Goal: Task Accomplishment & Management: Complete application form

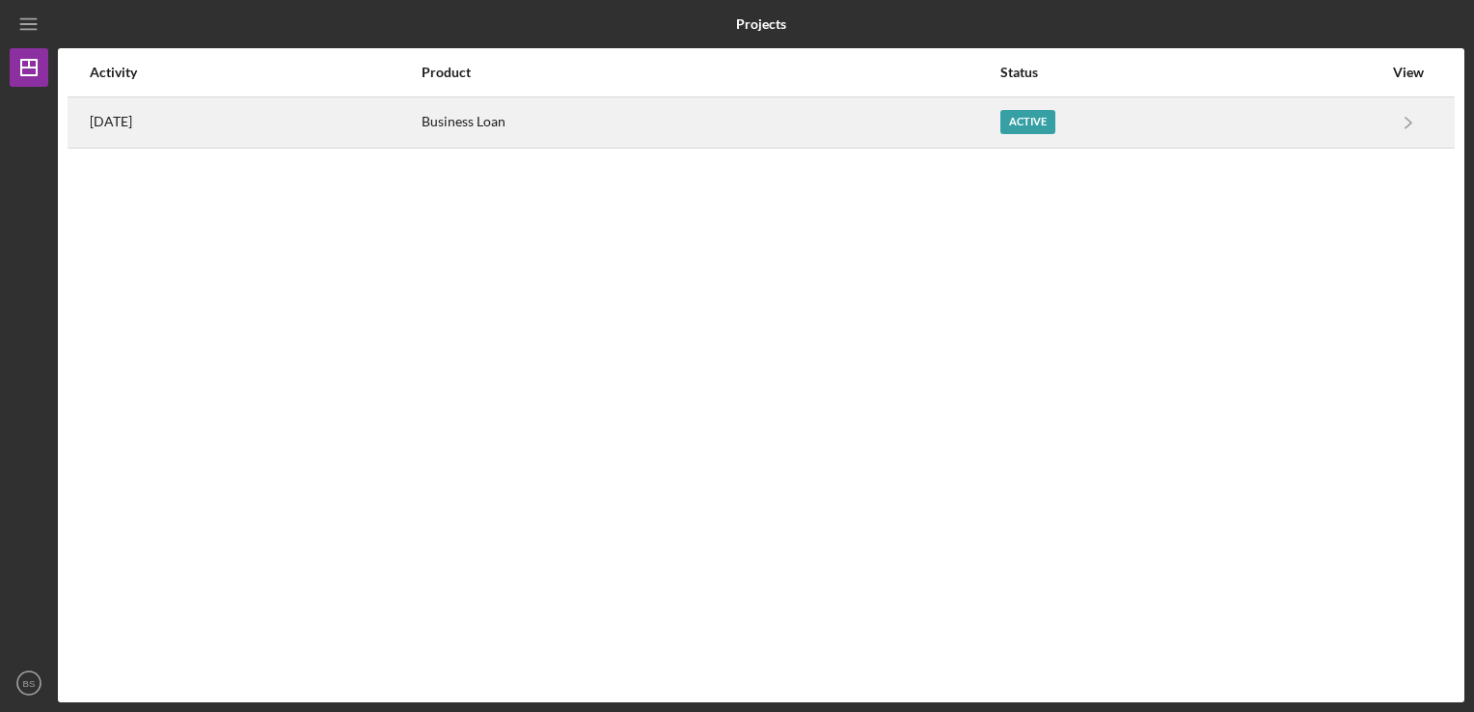
click at [751, 114] on div "Business Loan" at bounding box center [710, 122] width 577 height 48
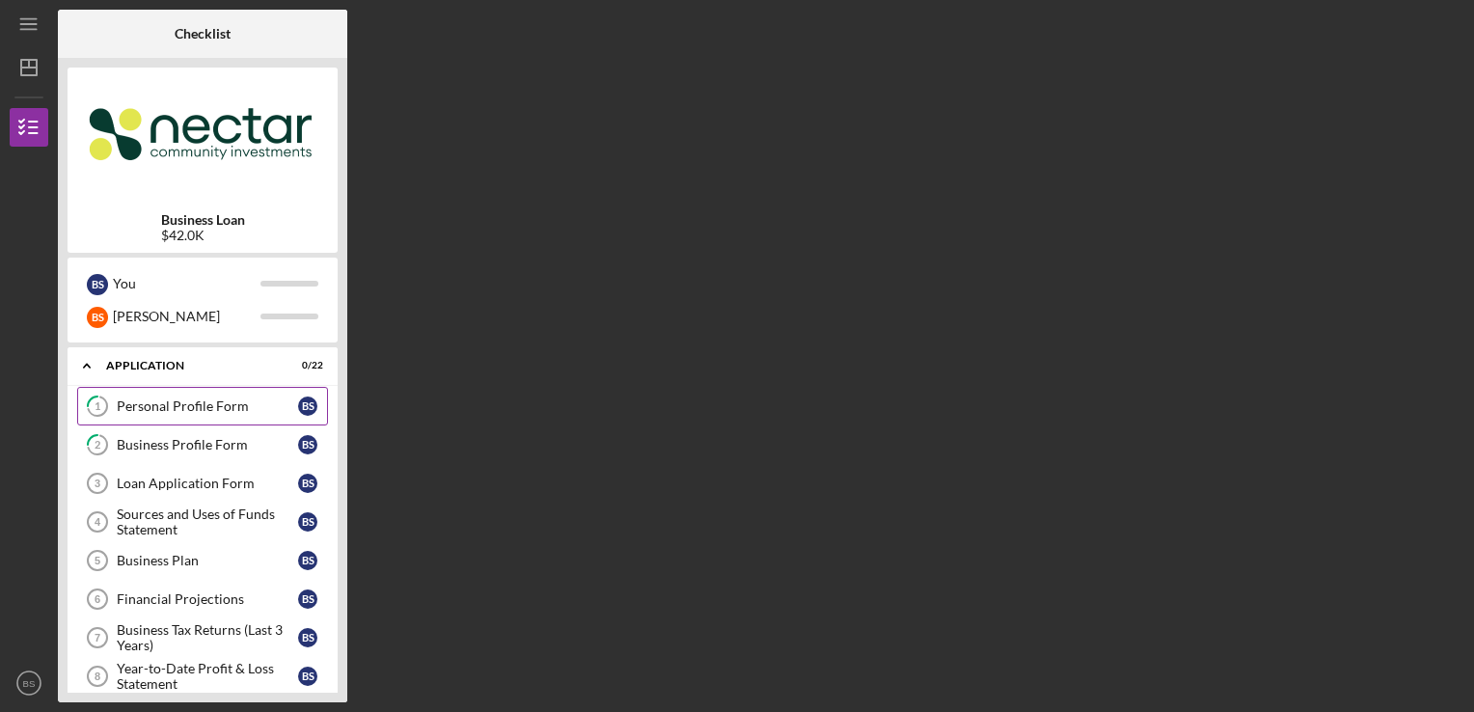
click at [274, 407] on div "Personal Profile Form" at bounding box center [207, 405] width 181 height 15
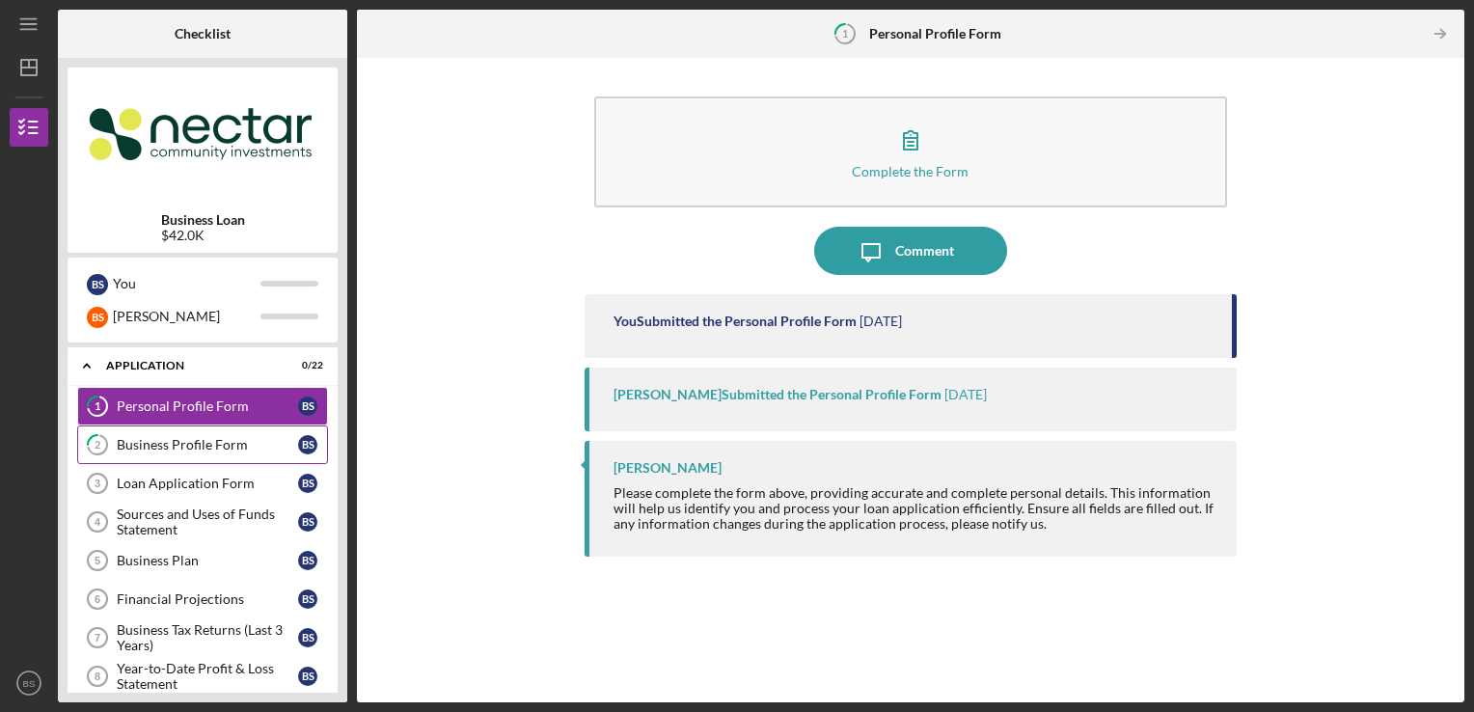
click at [277, 438] on div "Business Profile Form" at bounding box center [207, 444] width 181 height 15
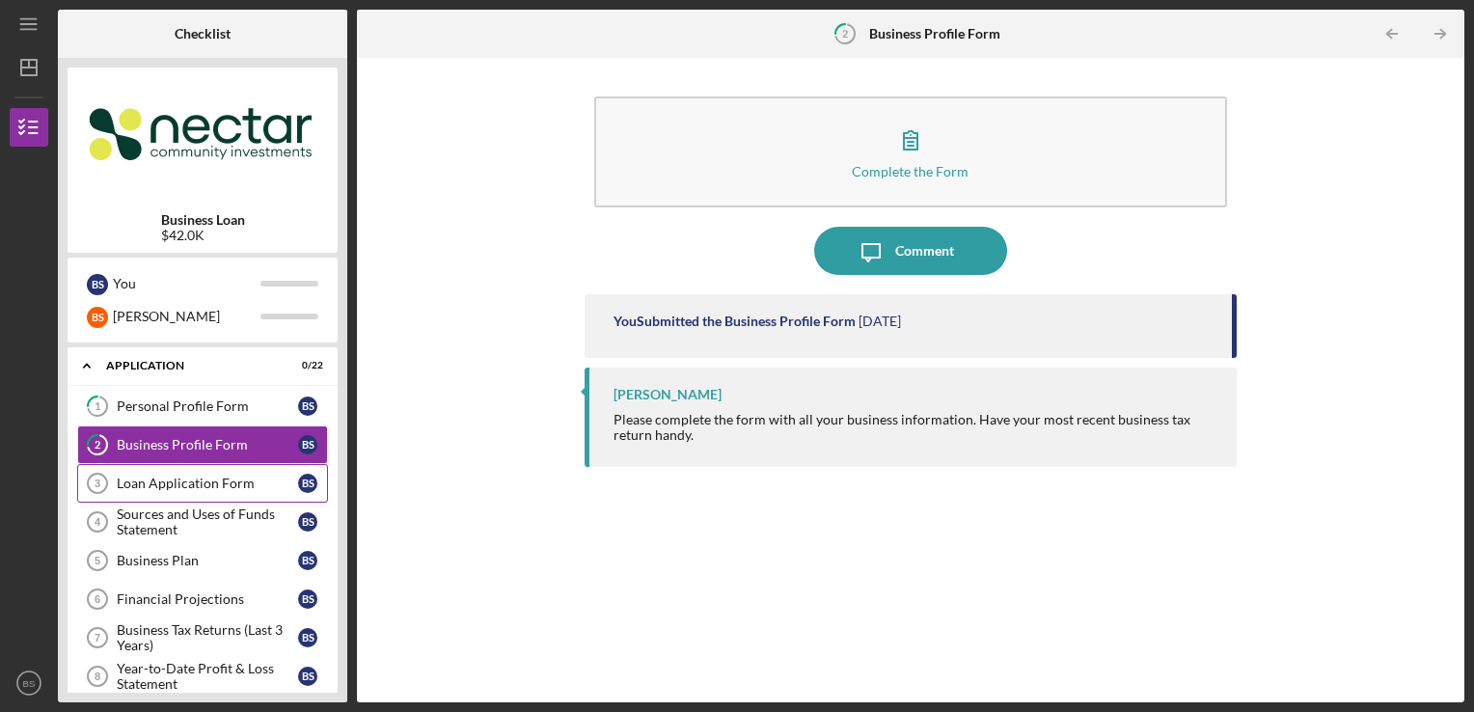
click at [262, 481] on div "Loan Application Form" at bounding box center [207, 483] width 181 height 15
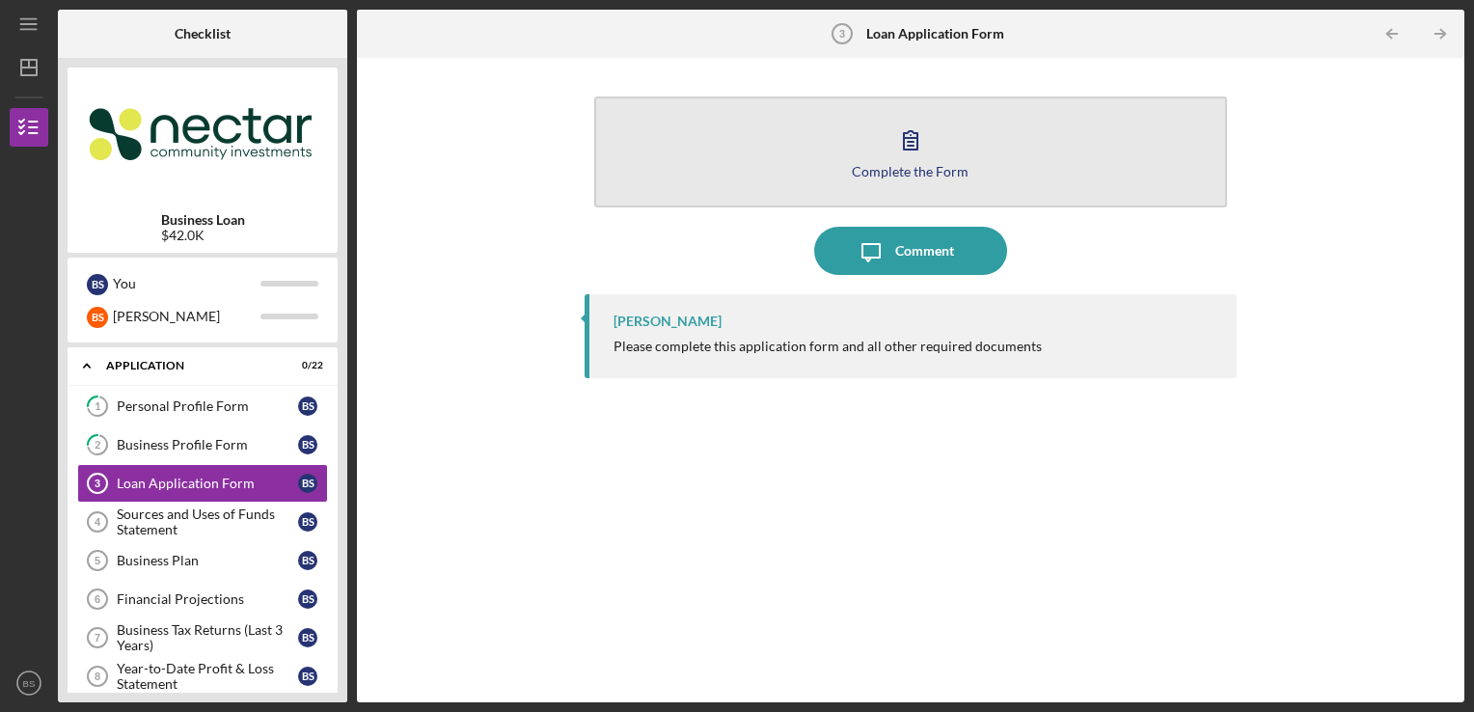
click at [982, 152] on button "Complete the Form Form" at bounding box center [911, 151] width 634 height 111
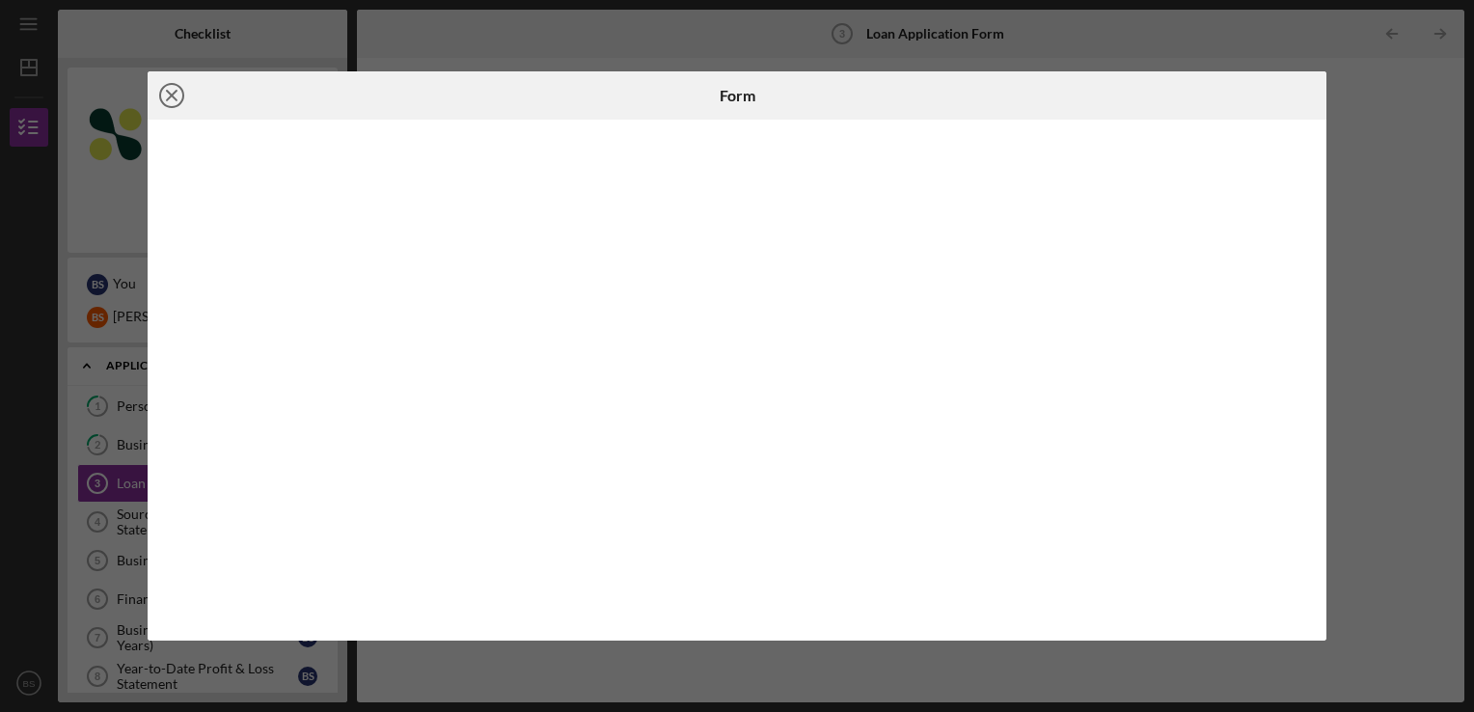
click at [183, 91] on icon "Icon/Close" at bounding box center [172, 95] width 48 height 48
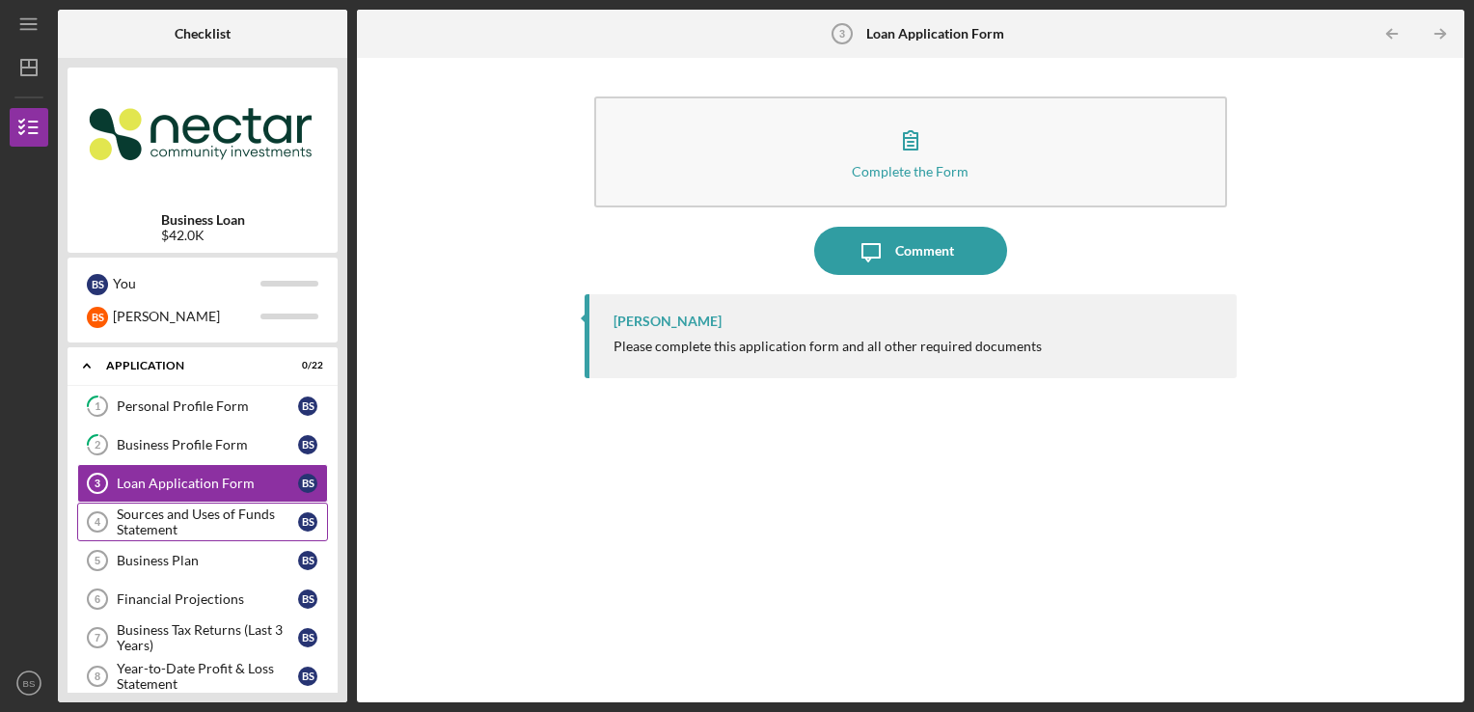
click at [207, 511] on div "Sources and Uses of Funds Statement" at bounding box center [207, 522] width 181 height 31
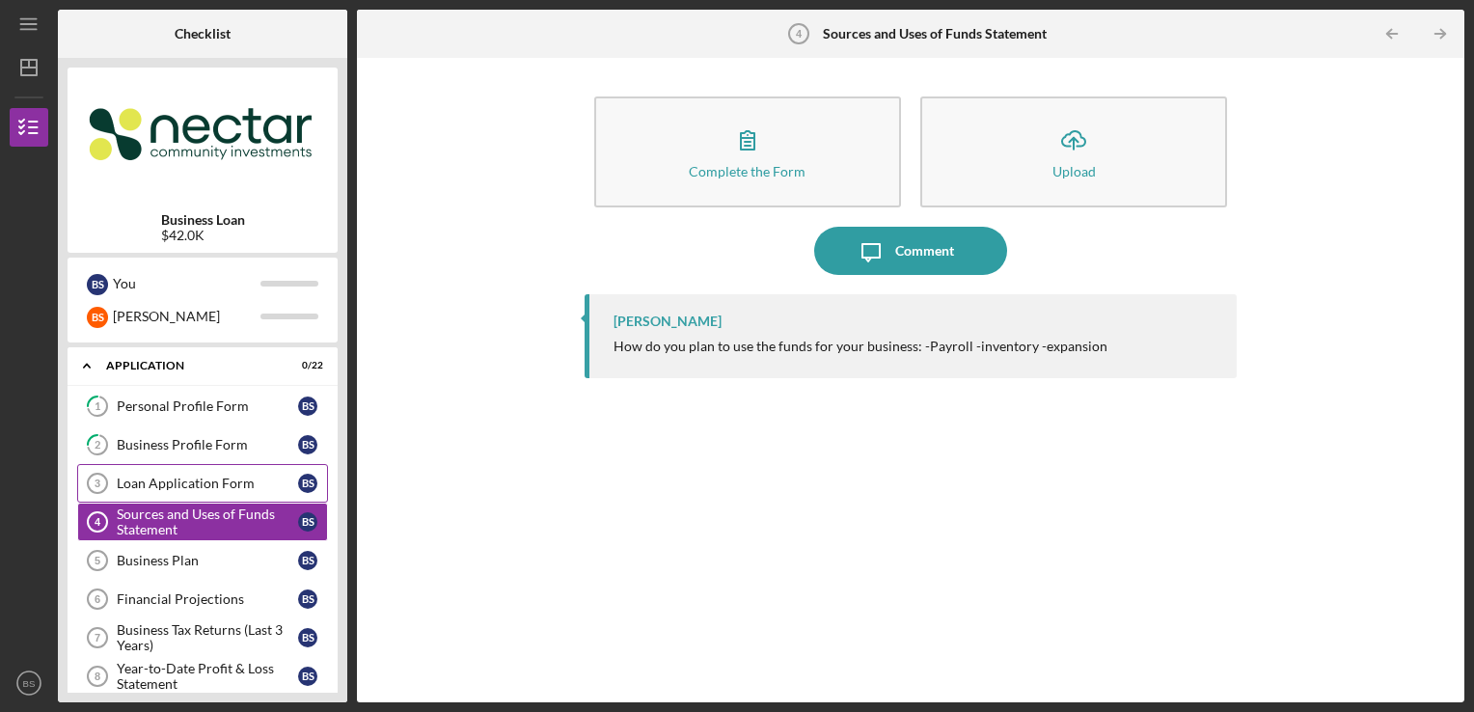
click at [241, 480] on div "Loan Application Form" at bounding box center [207, 483] width 181 height 15
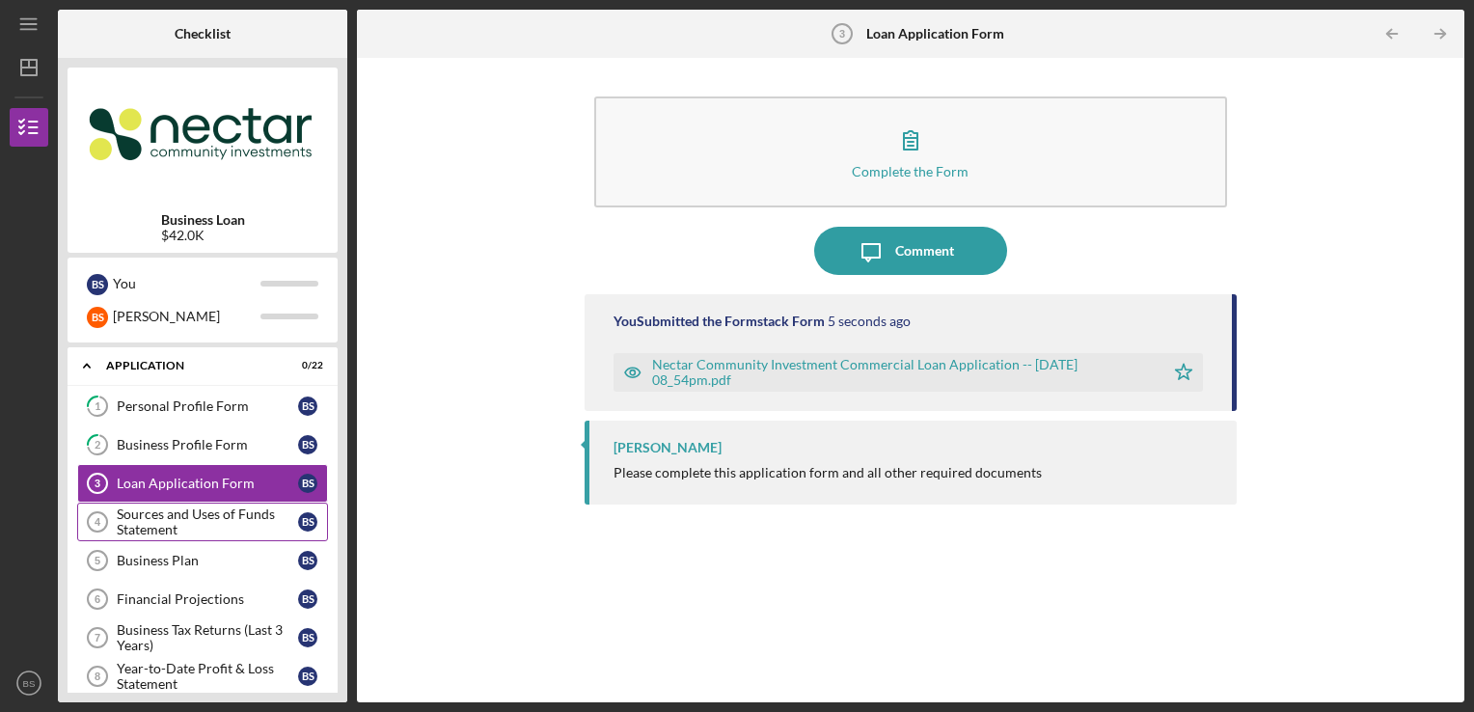
click at [210, 507] on div "Sources and Uses of Funds Statement" at bounding box center [207, 522] width 181 height 31
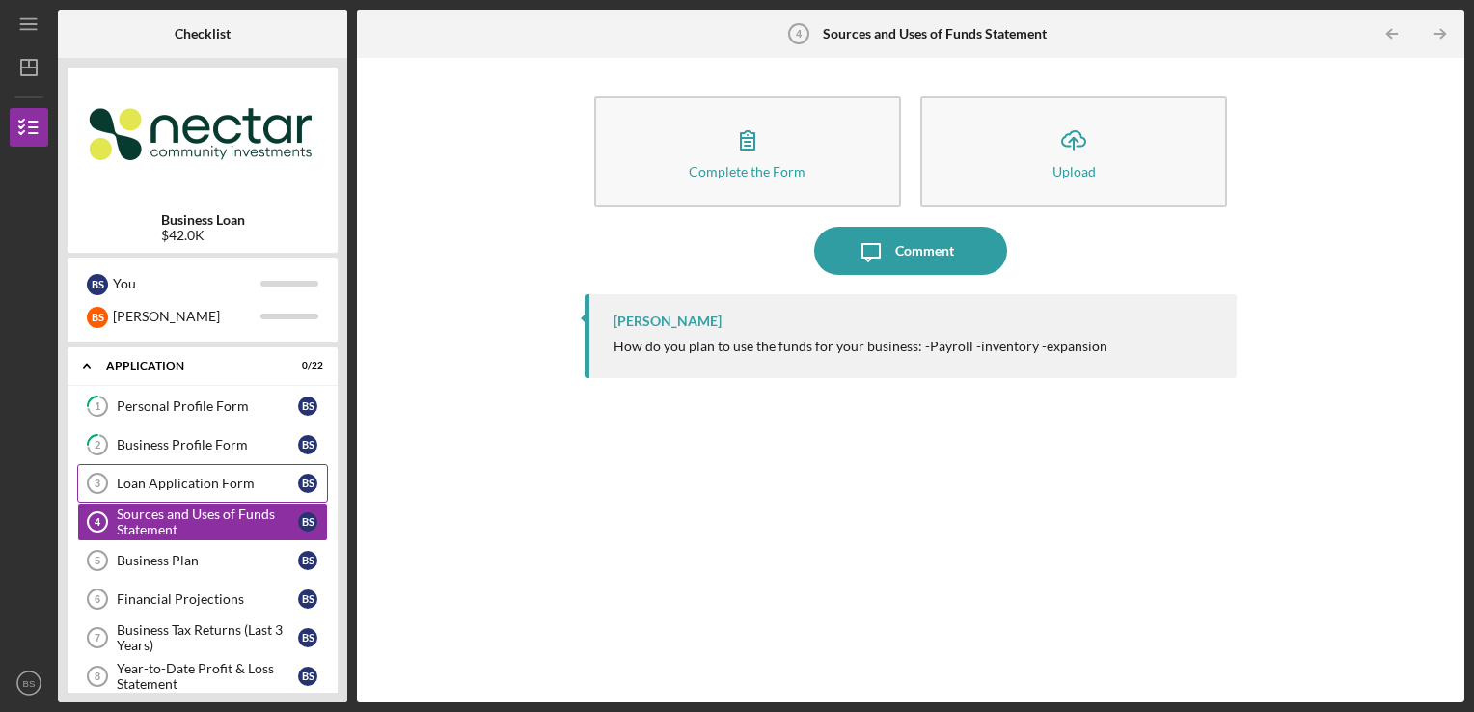
click at [251, 483] on div "Loan Application Form" at bounding box center [207, 483] width 181 height 15
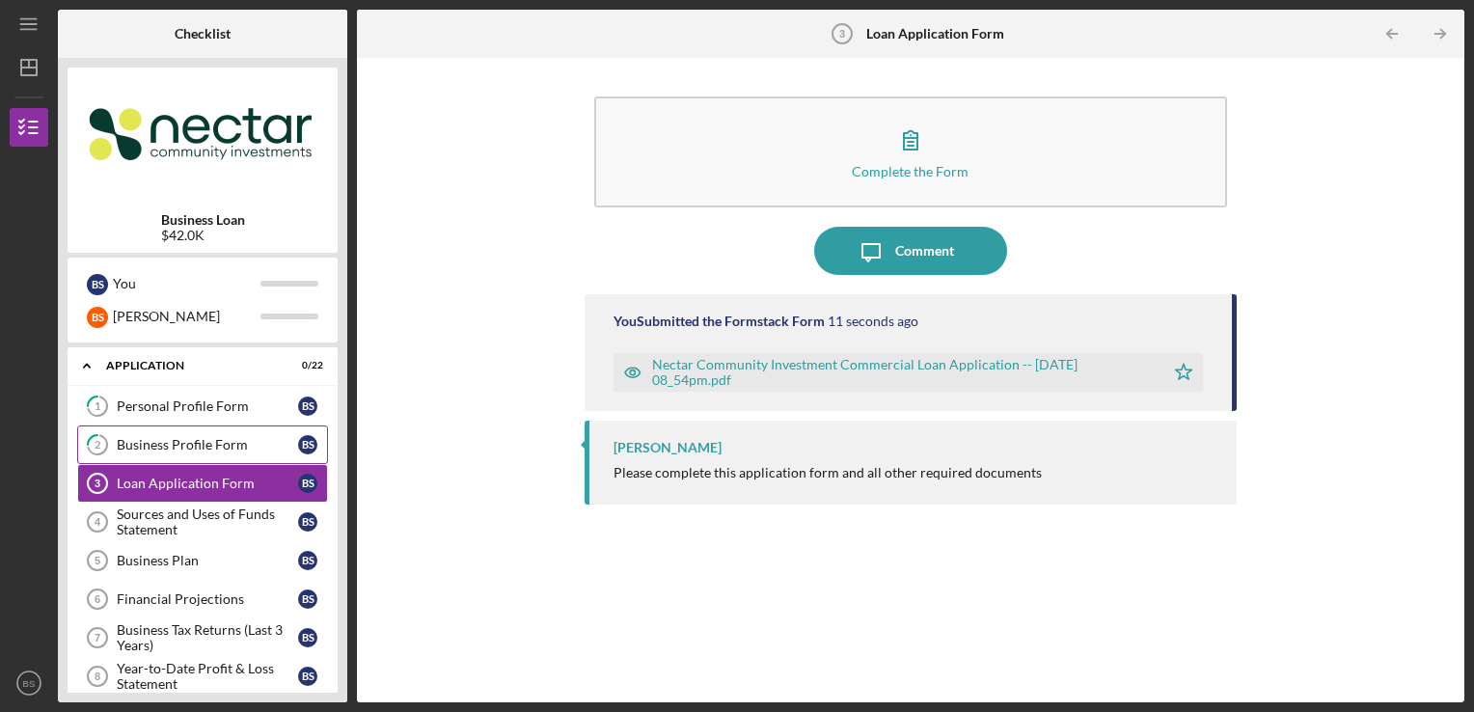
click at [199, 446] on div "Business Profile Form" at bounding box center [207, 444] width 181 height 15
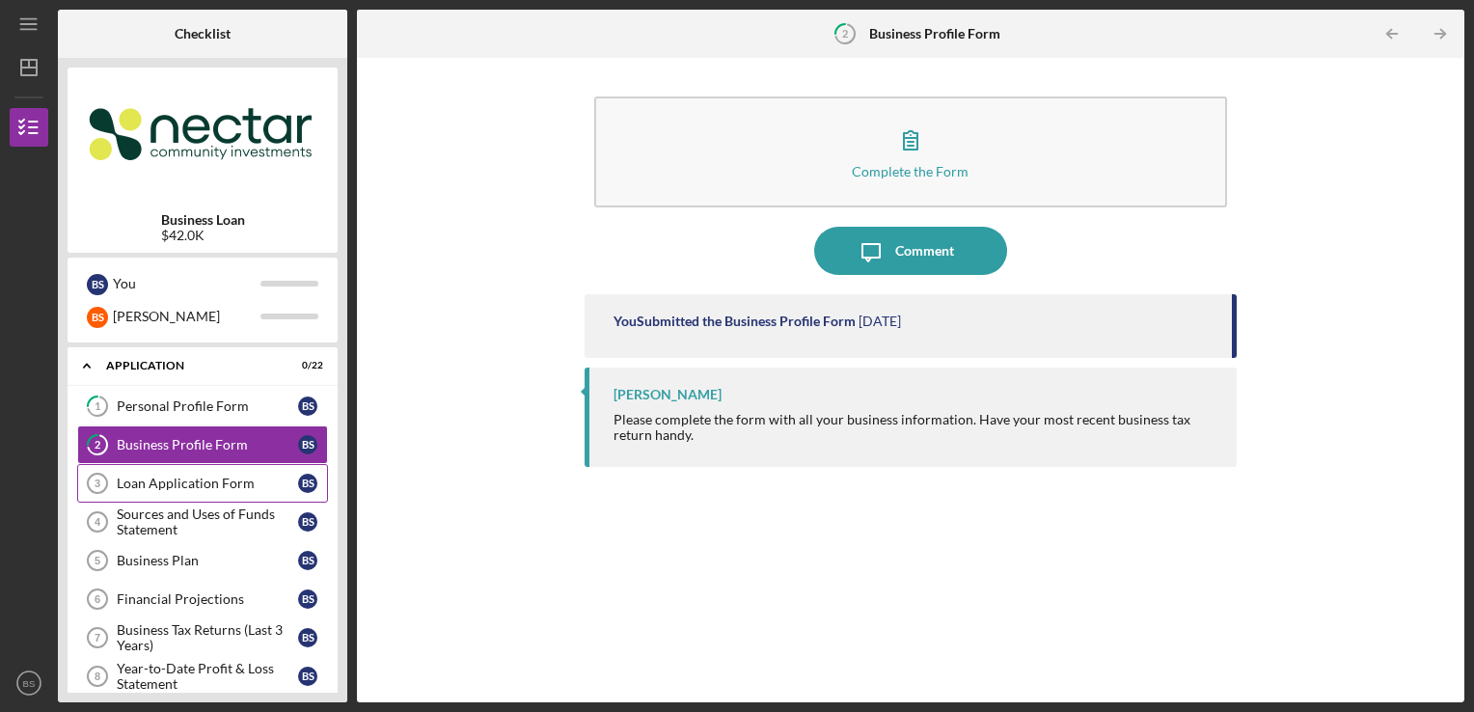
click at [274, 477] on div "Loan Application Form" at bounding box center [207, 483] width 181 height 15
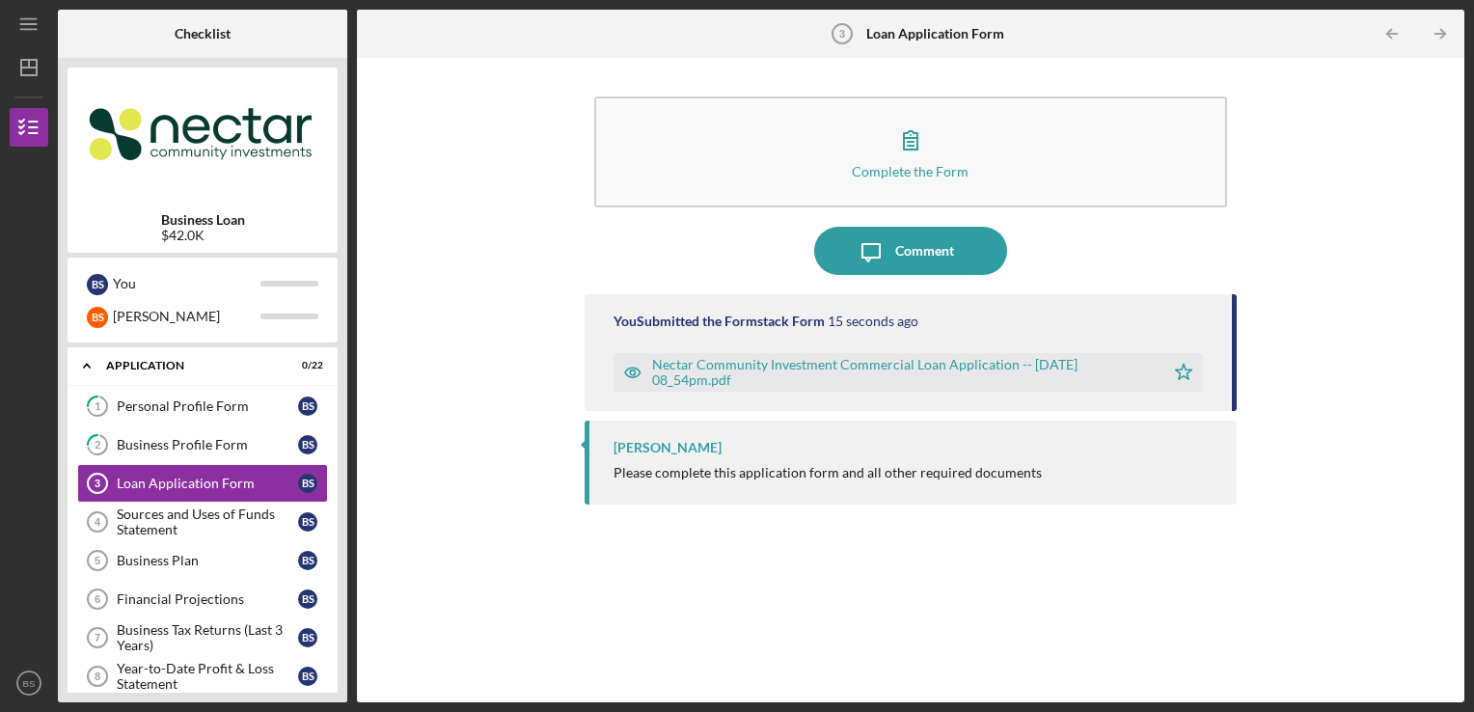
click at [1185, 374] on icon "Icon/Star" at bounding box center [1184, 372] width 39 height 39
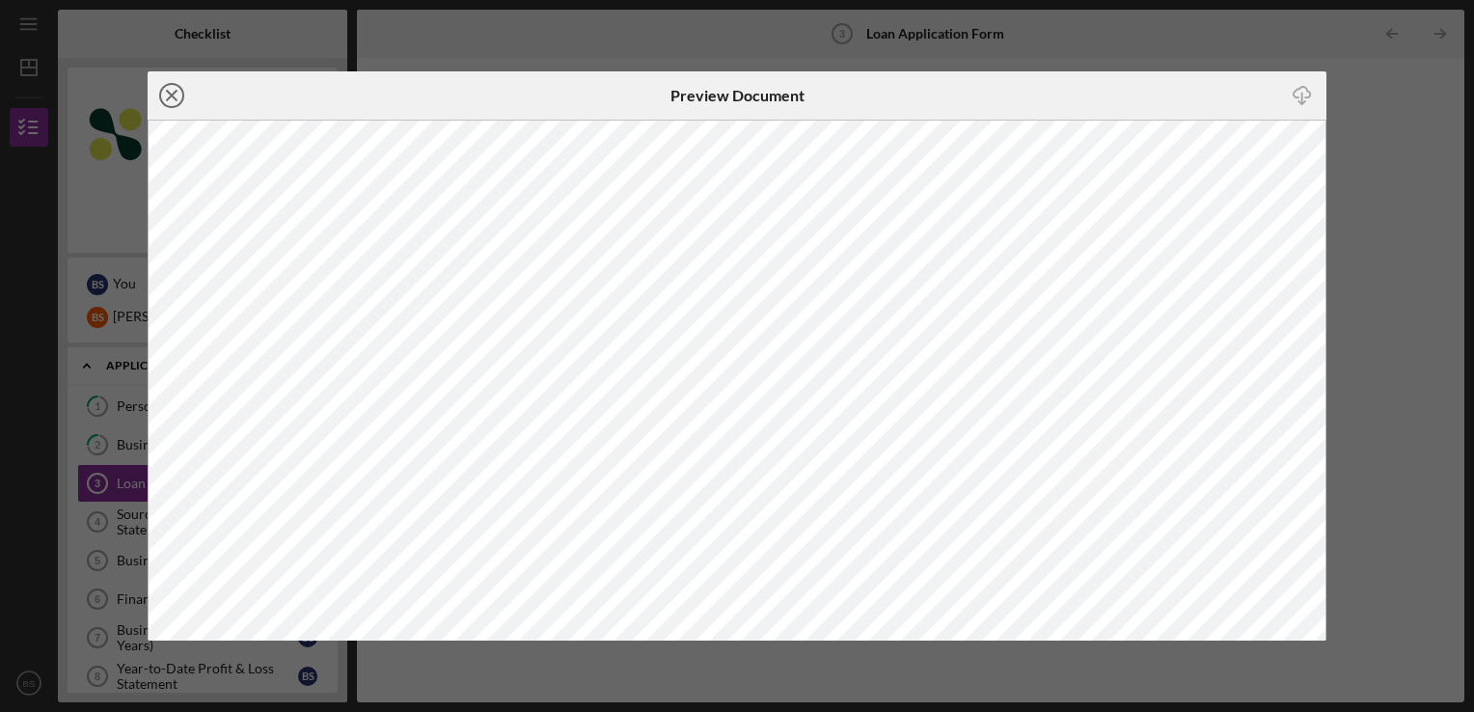
click at [167, 99] on line at bounding box center [172, 96] width 10 height 10
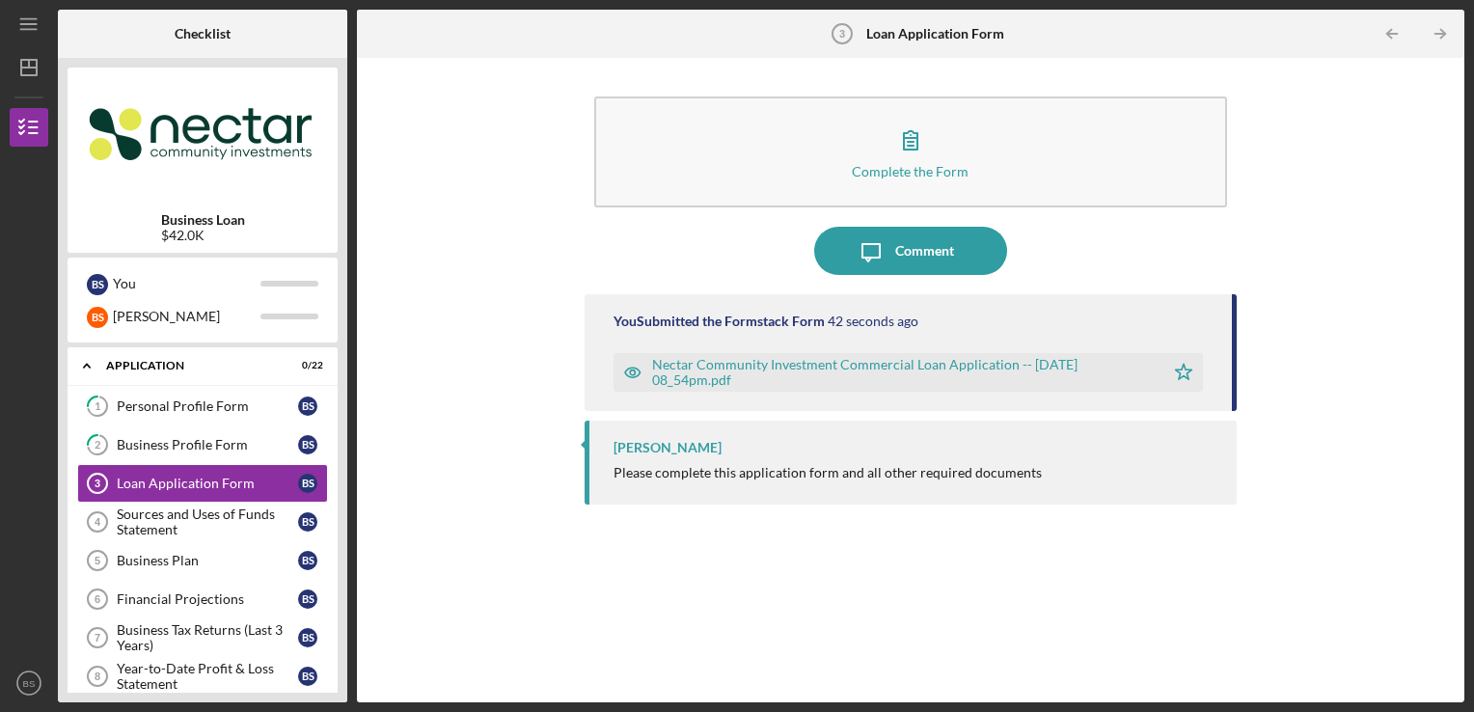
click at [521, 268] on div "Complete the Form Form Icon/Message Comment You Submitted the Formstack Form 42…" at bounding box center [911, 380] width 1088 height 625
click at [233, 511] on div "Sources and Uses of Funds Statement" at bounding box center [207, 522] width 181 height 31
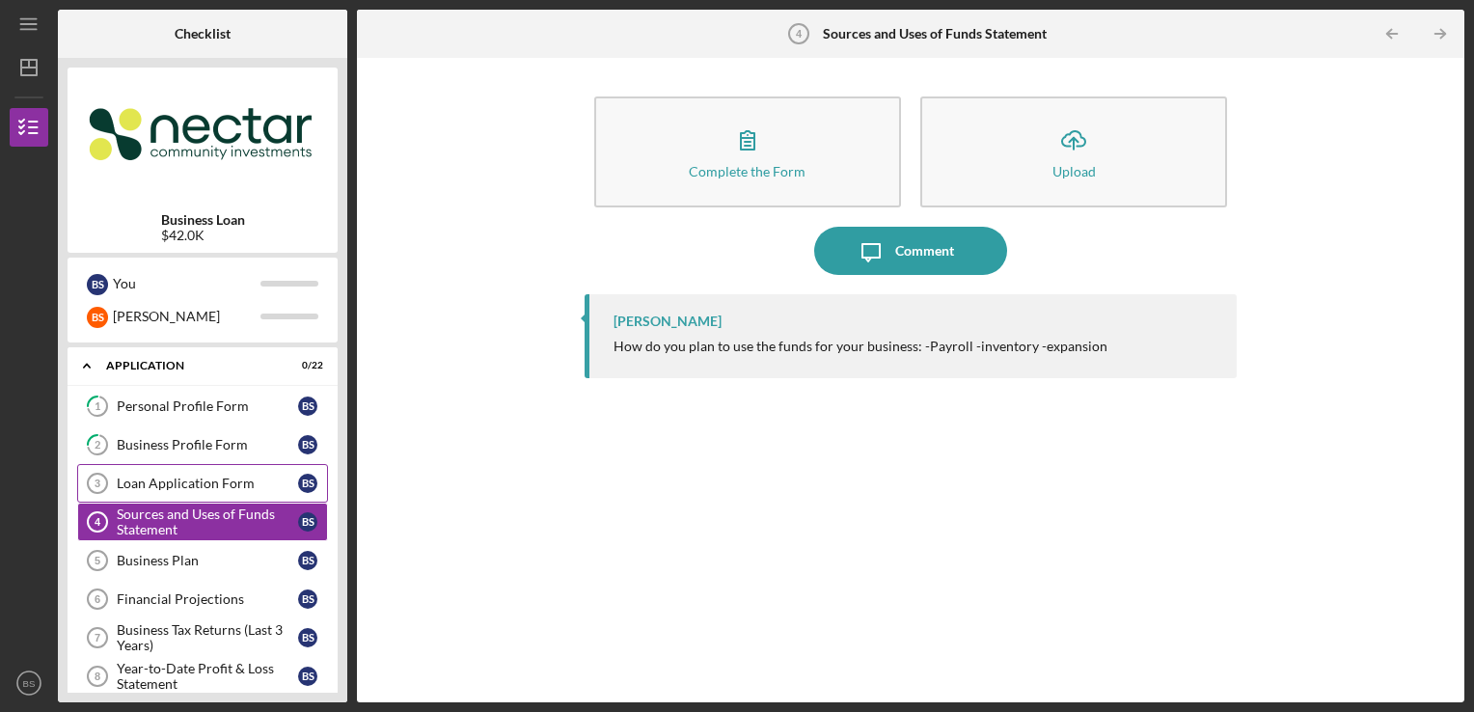
click at [249, 482] on div "Loan Application Form" at bounding box center [207, 483] width 181 height 15
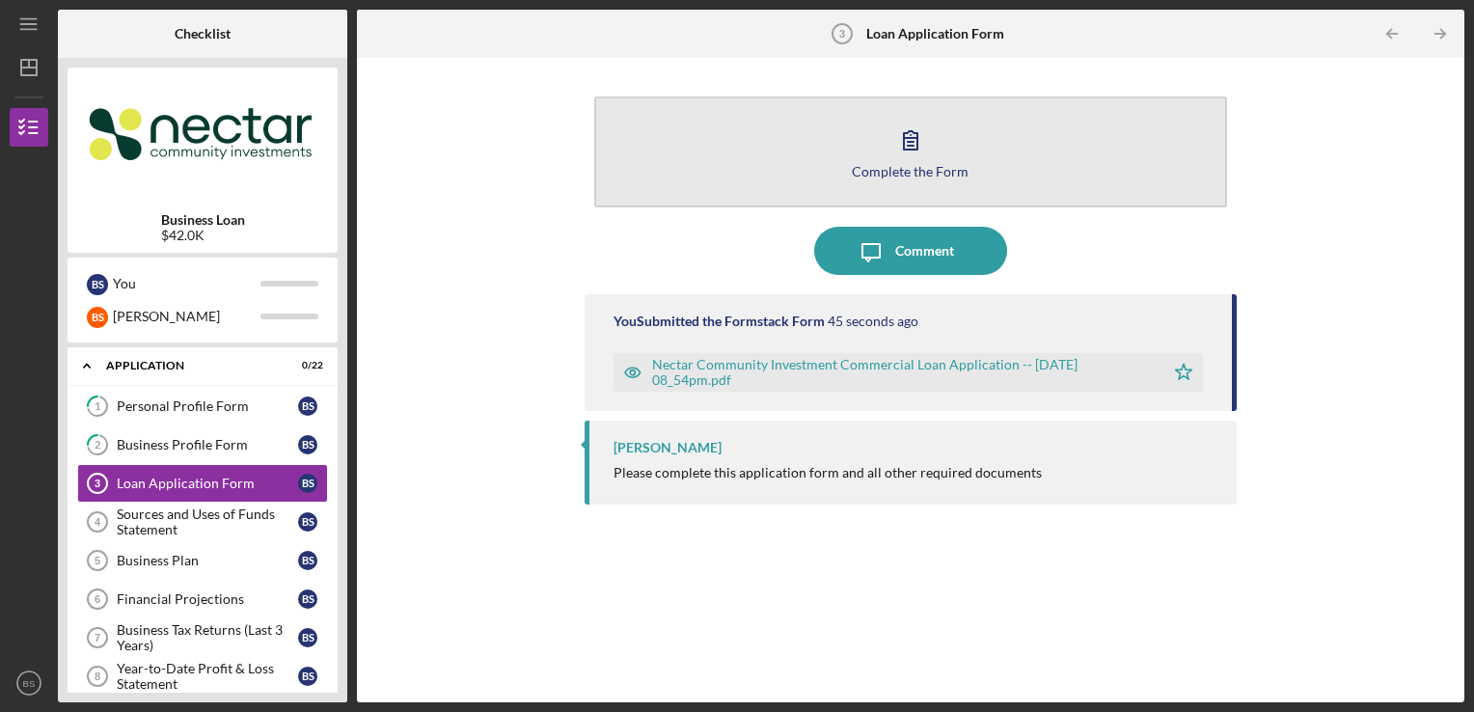
click at [929, 166] on div "Complete the Form" at bounding box center [910, 171] width 117 height 14
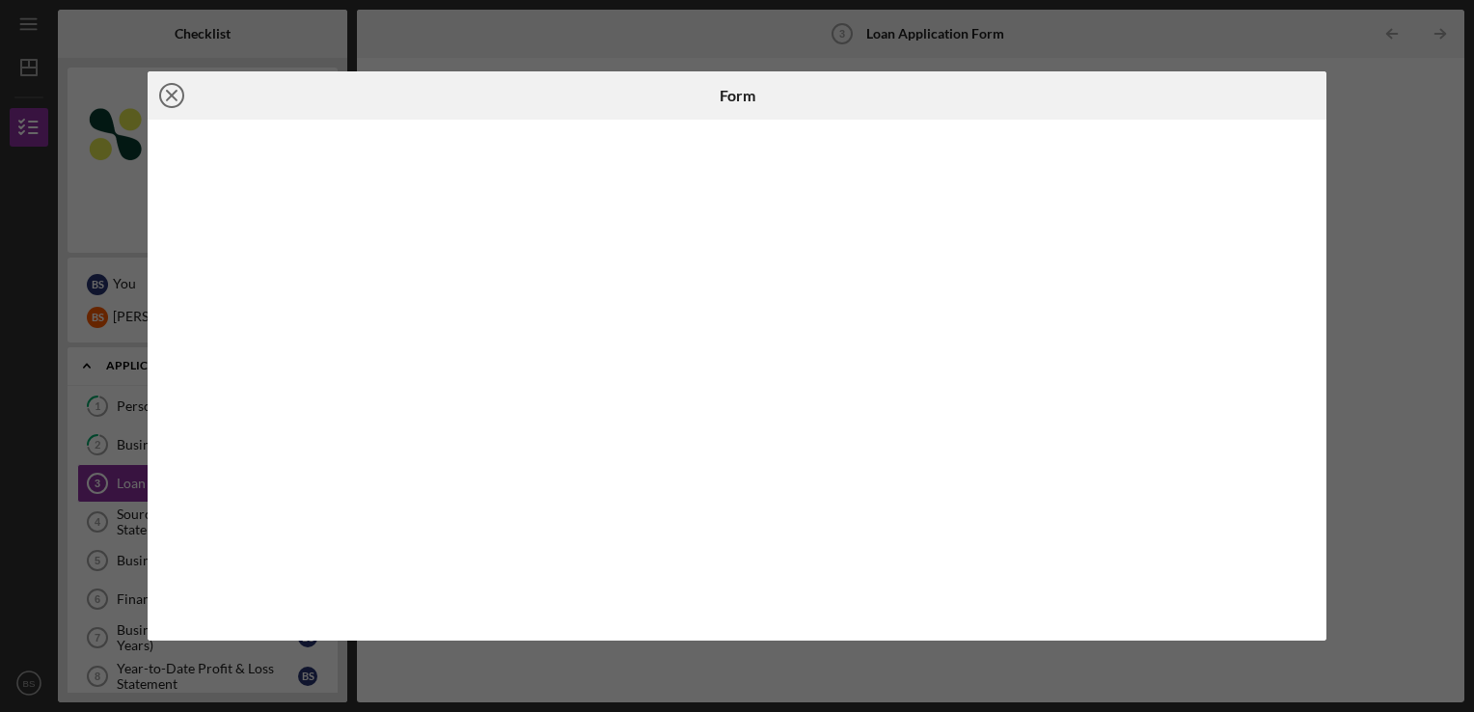
click at [172, 90] on icon "Icon/Close" at bounding box center [172, 95] width 48 height 48
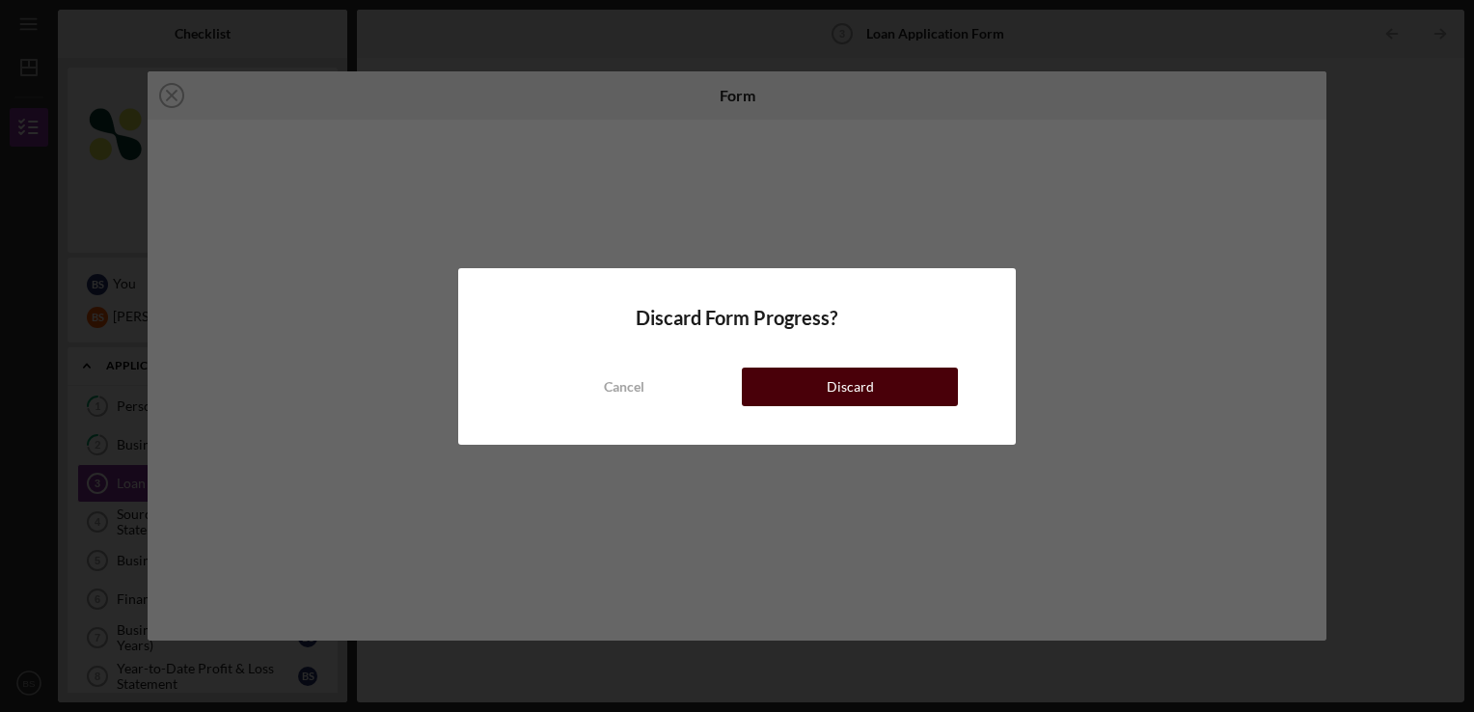
click at [810, 396] on button "Discard" at bounding box center [850, 387] width 216 height 39
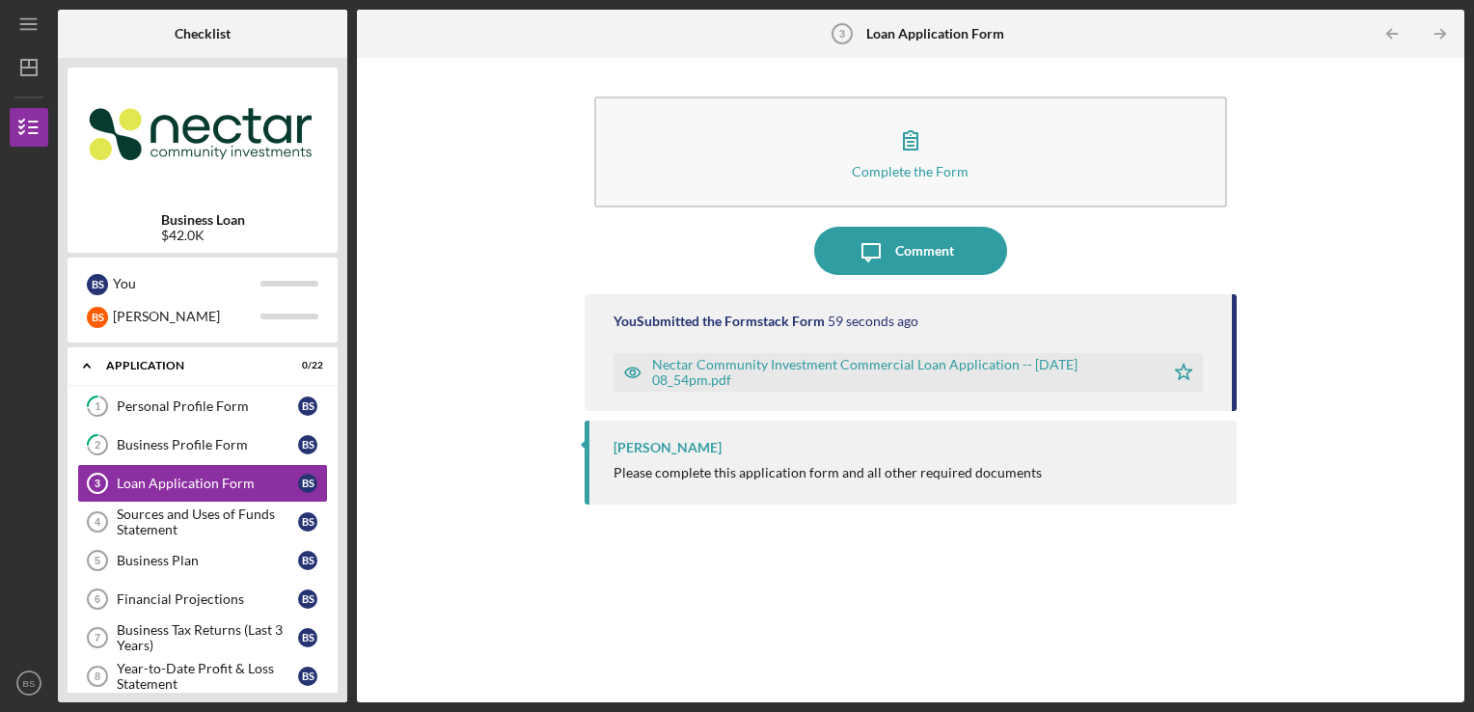
click at [1185, 372] on icon "Icon/Star" at bounding box center [1184, 372] width 39 height 39
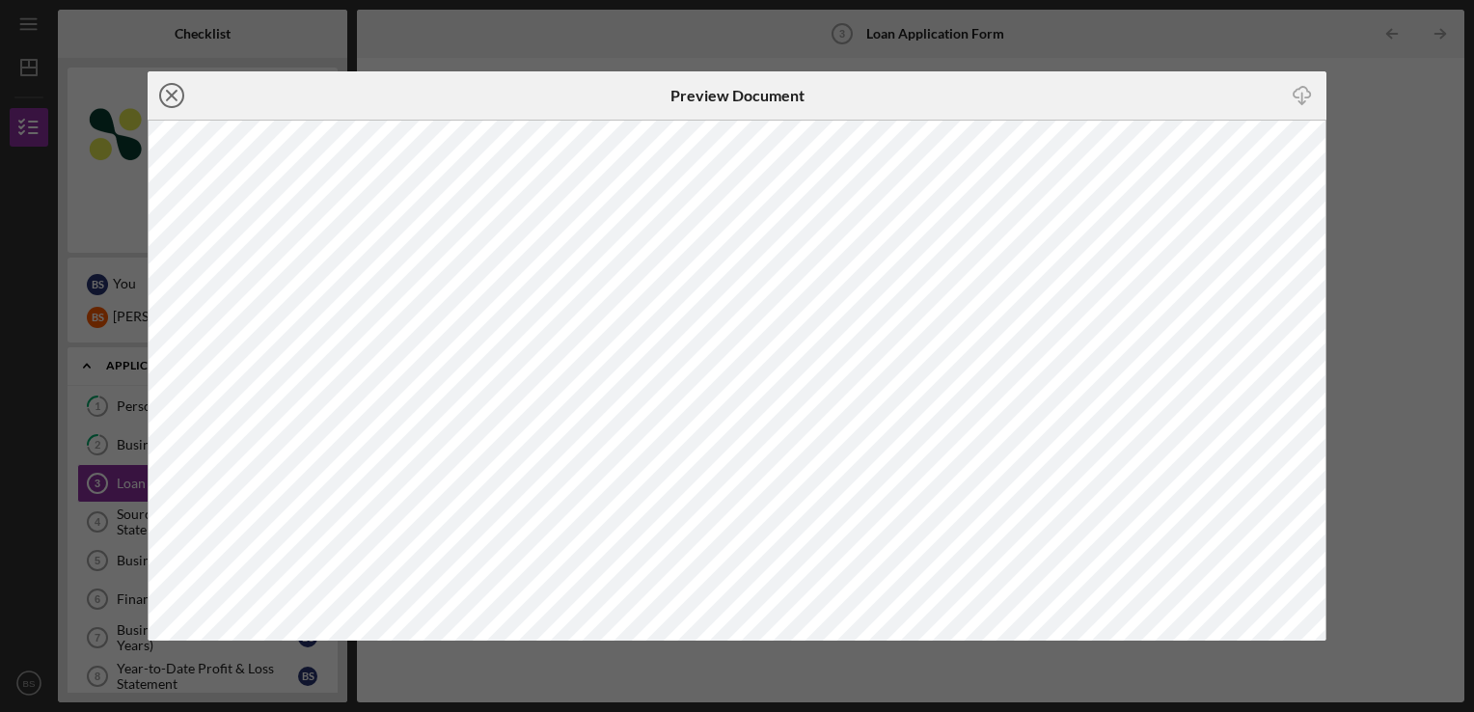
click at [170, 91] on icon "Icon/Close" at bounding box center [172, 95] width 48 height 48
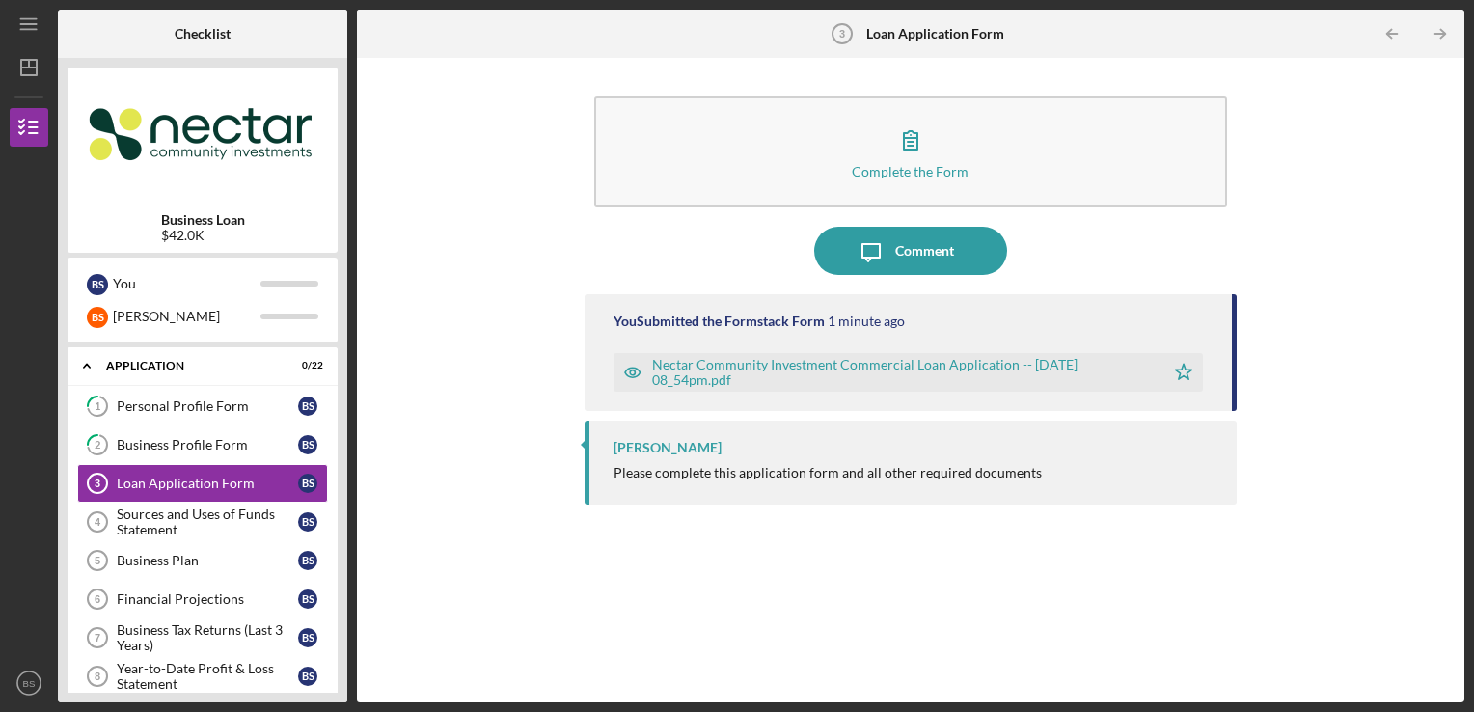
click at [678, 474] on div "Please complete this application form and all other required documents" at bounding box center [828, 472] width 428 height 15
click at [494, 471] on div "Complete the Form Form Icon/Message Comment You Submitted the Formstack Form 1 …" at bounding box center [911, 380] width 1088 height 625
click at [207, 452] on link "2 Business Profile Form B S" at bounding box center [202, 444] width 251 height 39
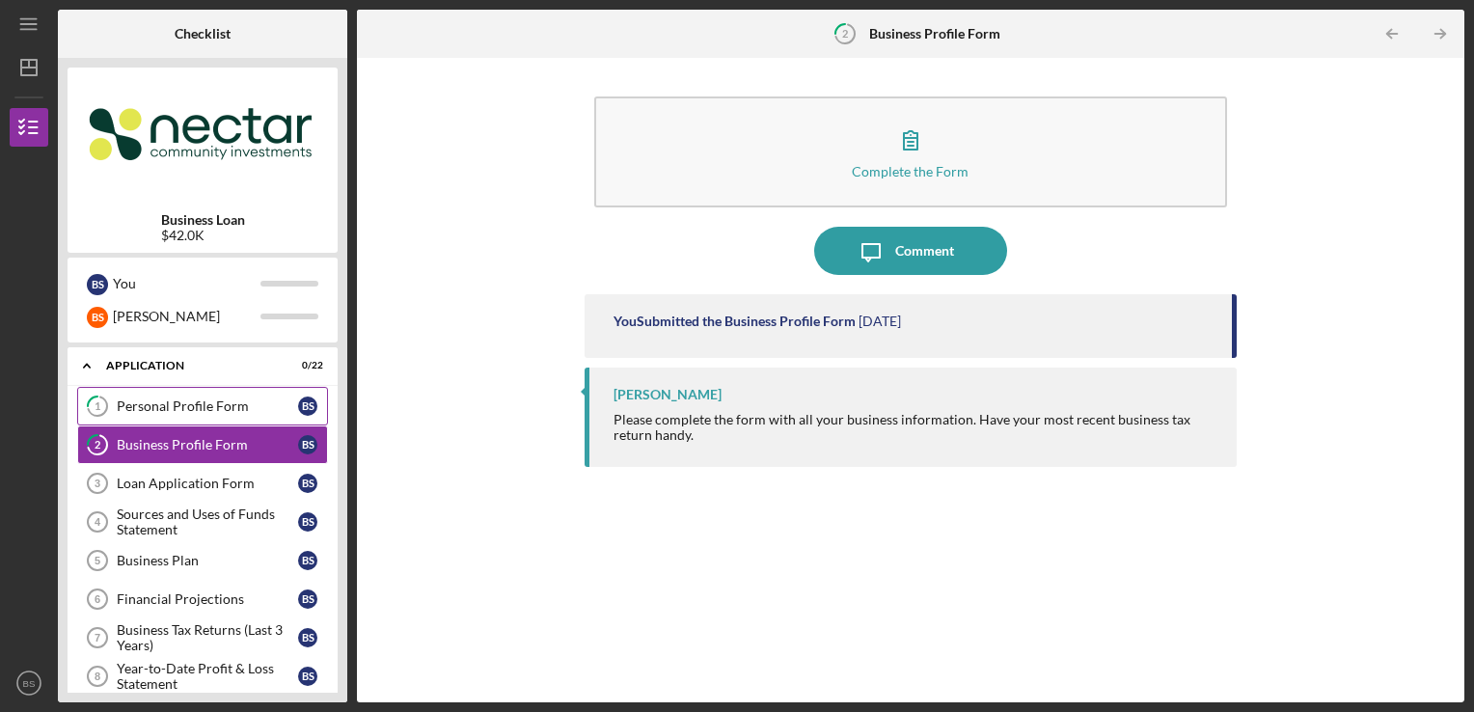
click at [225, 407] on div "Personal Profile Form" at bounding box center [207, 405] width 181 height 15
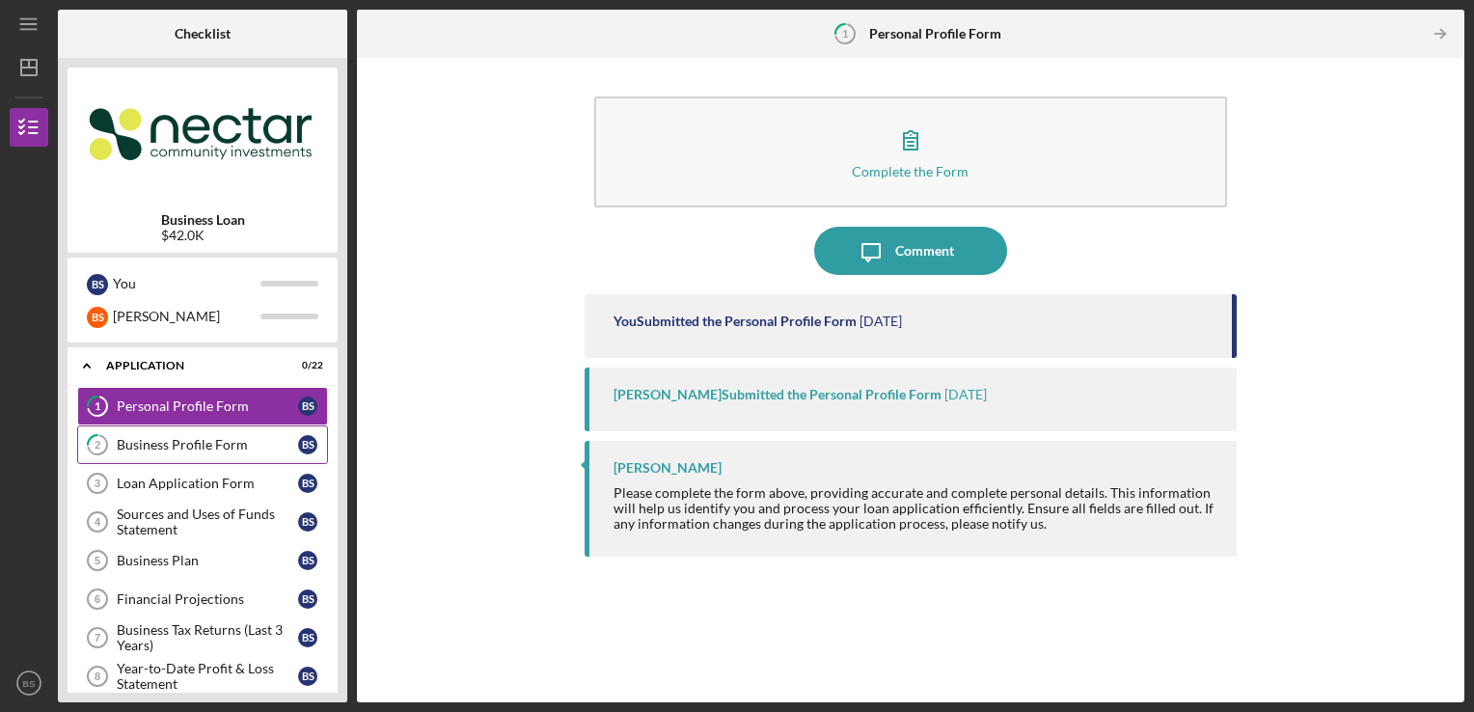
click at [226, 439] on div "Business Profile Form" at bounding box center [207, 444] width 181 height 15
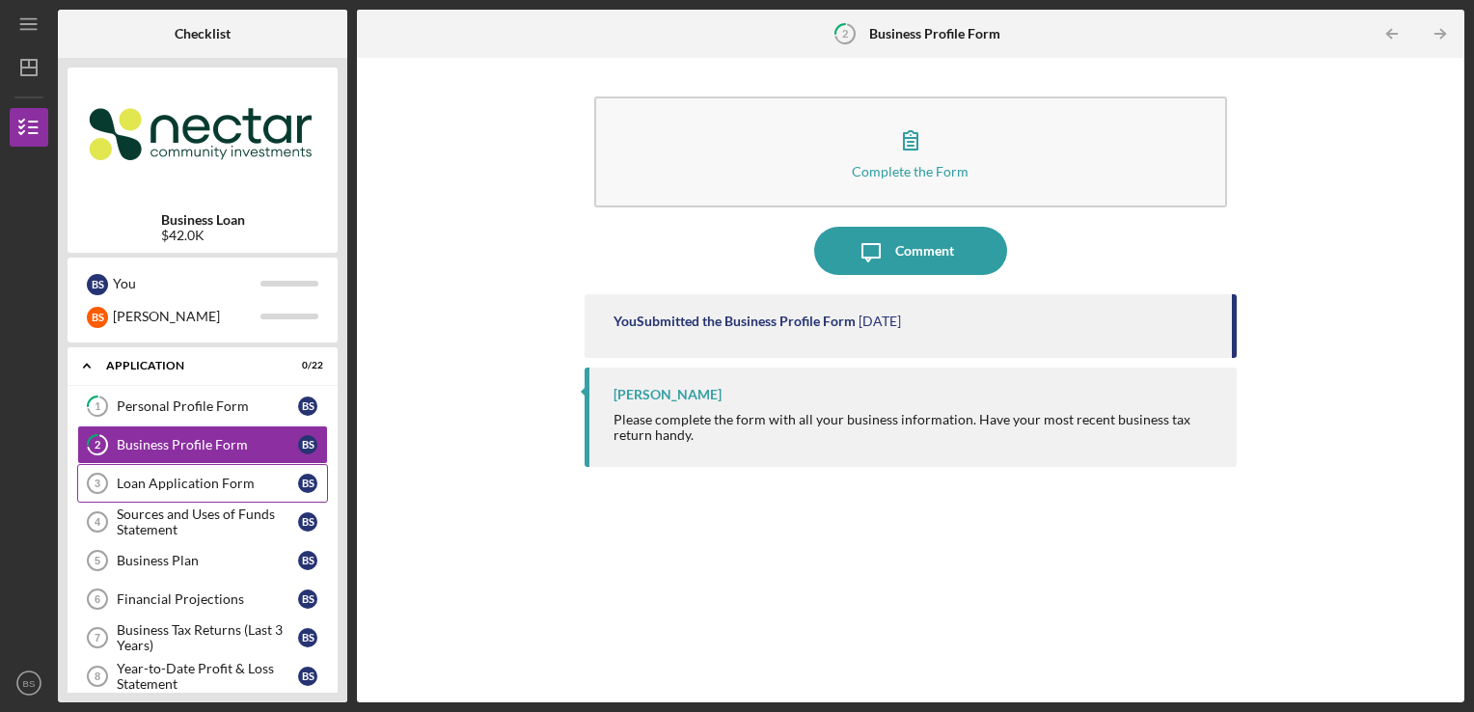
click at [241, 480] on div "Loan Application Form" at bounding box center [207, 483] width 181 height 15
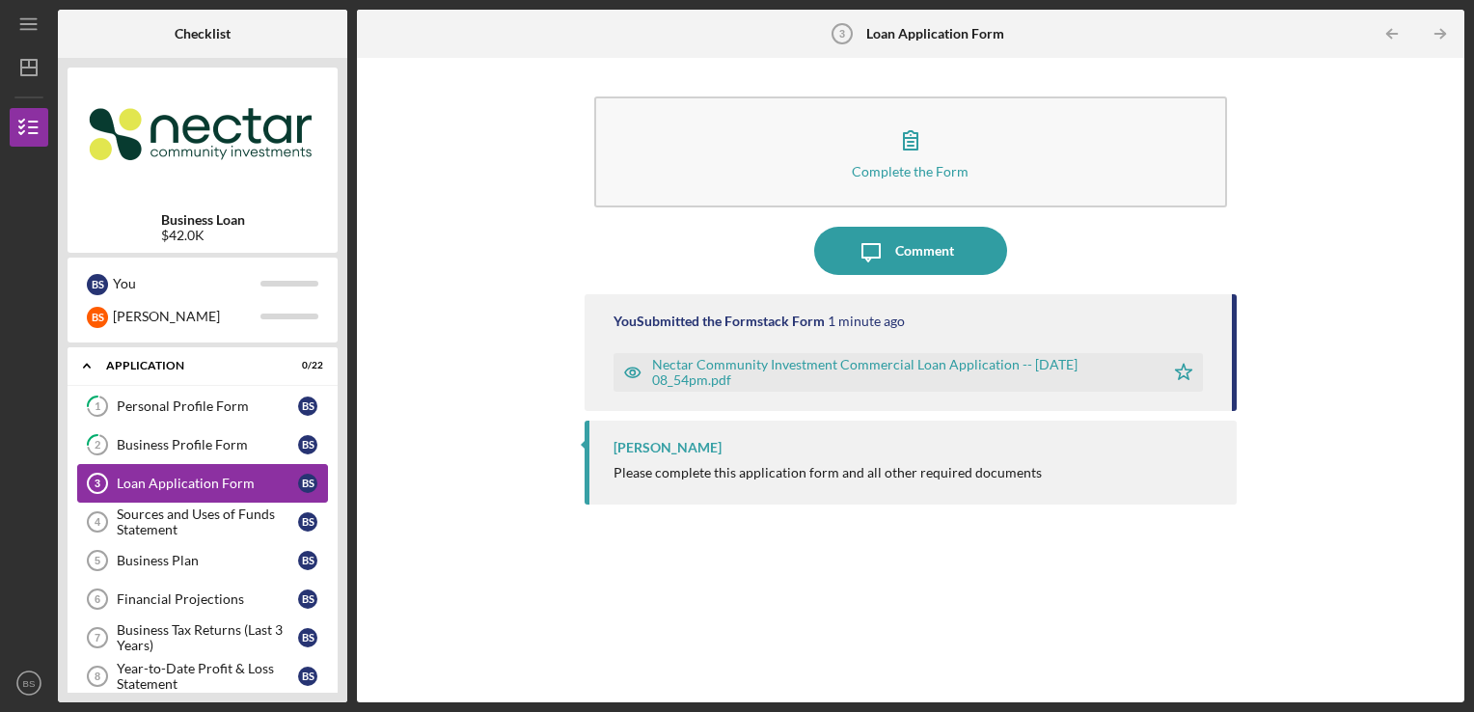
click at [253, 478] on div "Loan Application Form" at bounding box center [207, 483] width 181 height 15
click at [270, 472] on link "Loan Application Form 3 Loan Application Form B S" at bounding box center [202, 483] width 251 height 39
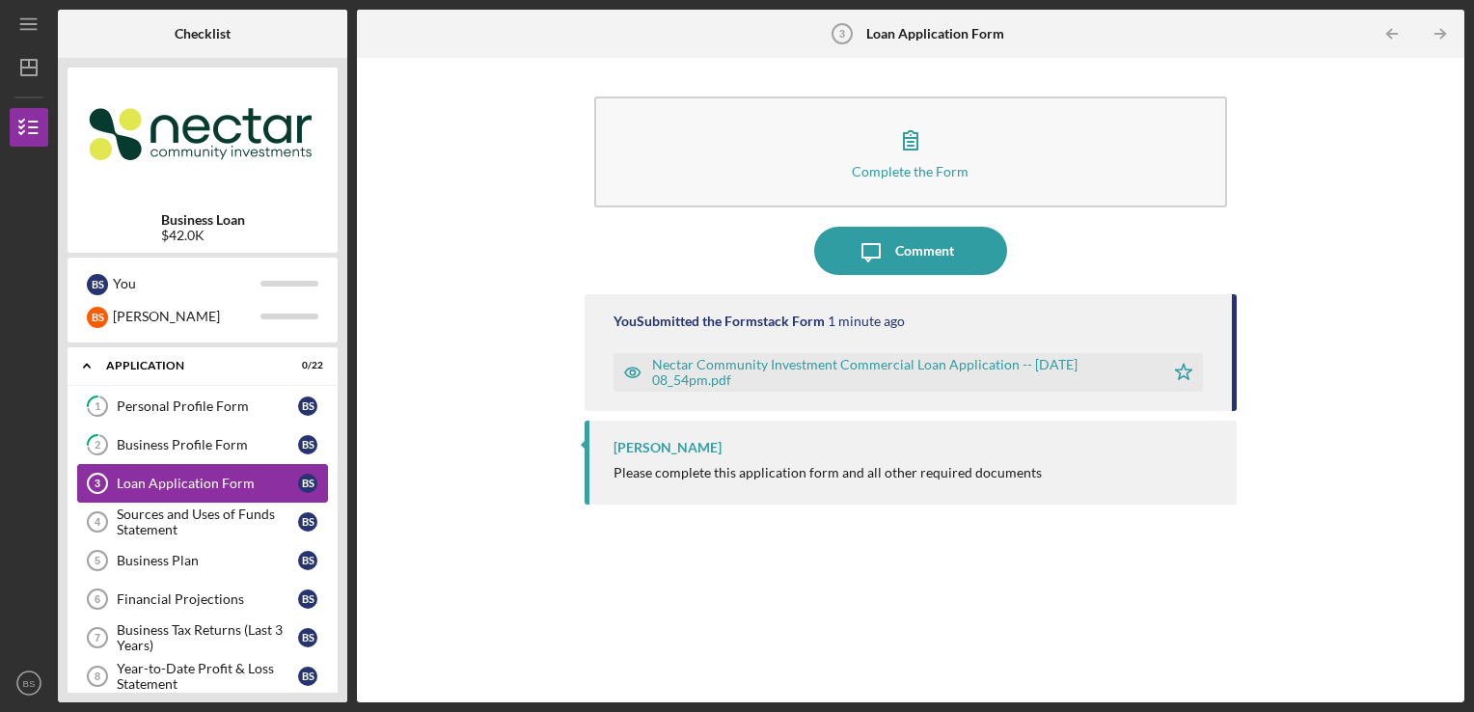
click at [242, 473] on link "Loan Application Form 3 Loan Application Form B S" at bounding box center [202, 483] width 251 height 39
click at [401, 446] on div "Complete the Form Form Icon/Message Comment You Submitted the Formstack Form 1 …" at bounding box center [911, 380] width 1088 height 625
click at [223, 440] on div "Business Profile Form" at bounding box center [207, 444] width 181 height 15
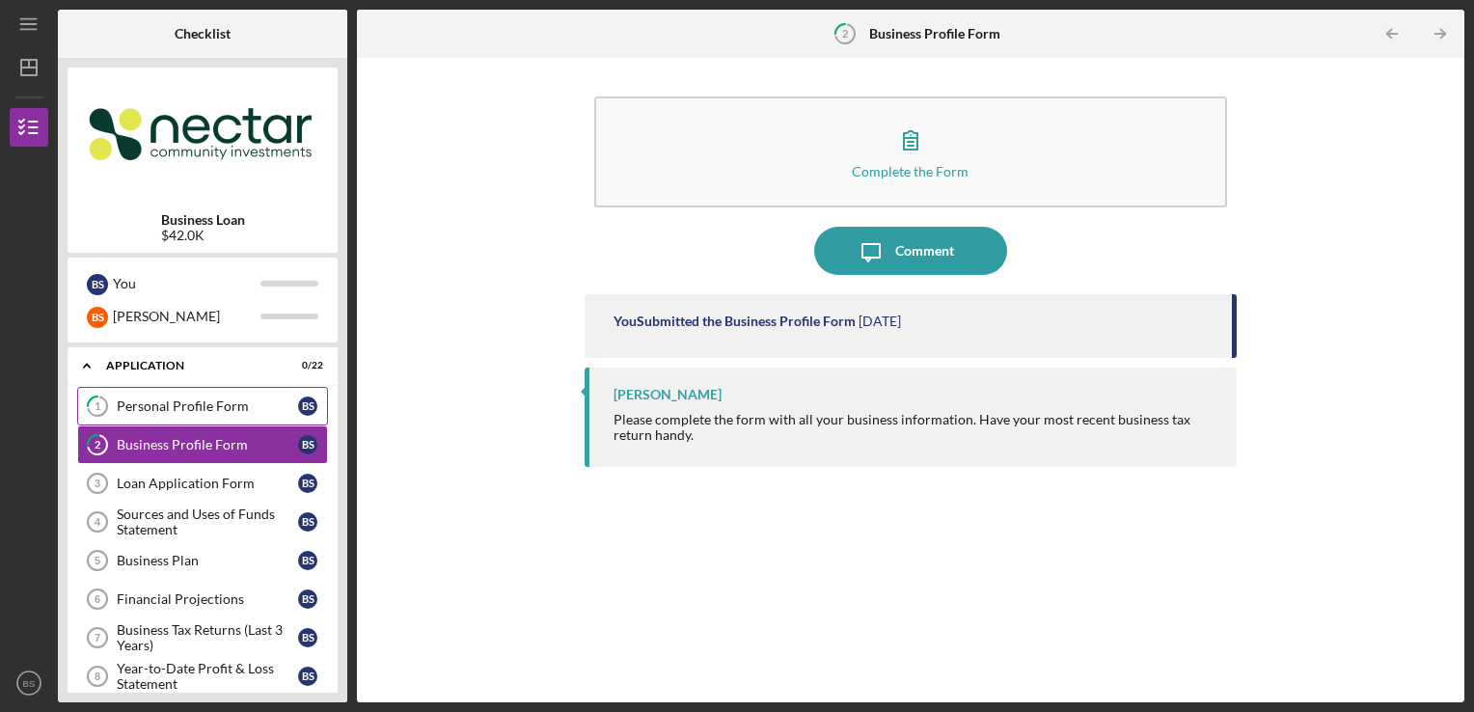
click at [223, 399] on div "Personal Profile Form" at bounding box center [207, 405] width 181 height 15
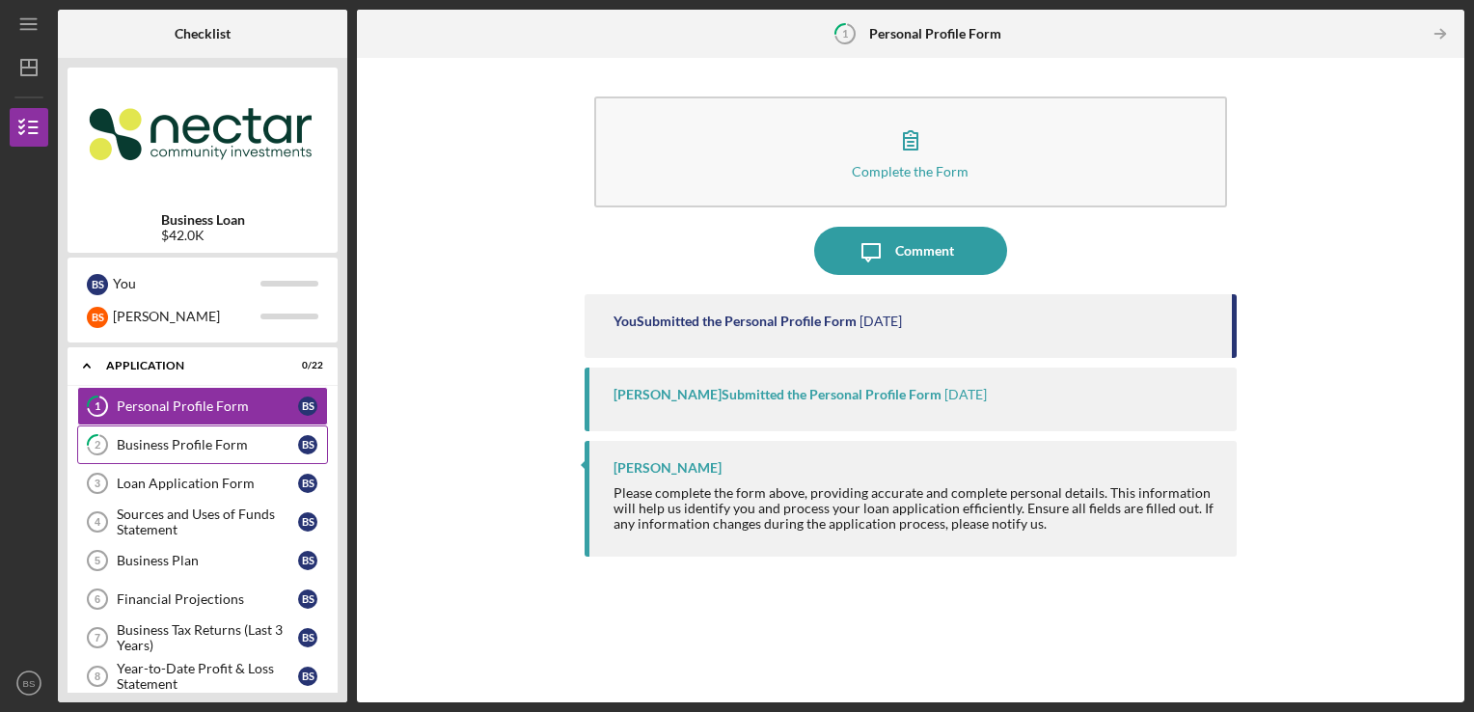
click at [216, 437] on div "Business Profile Form" at bounding box center [207, 444] width 181 height 15
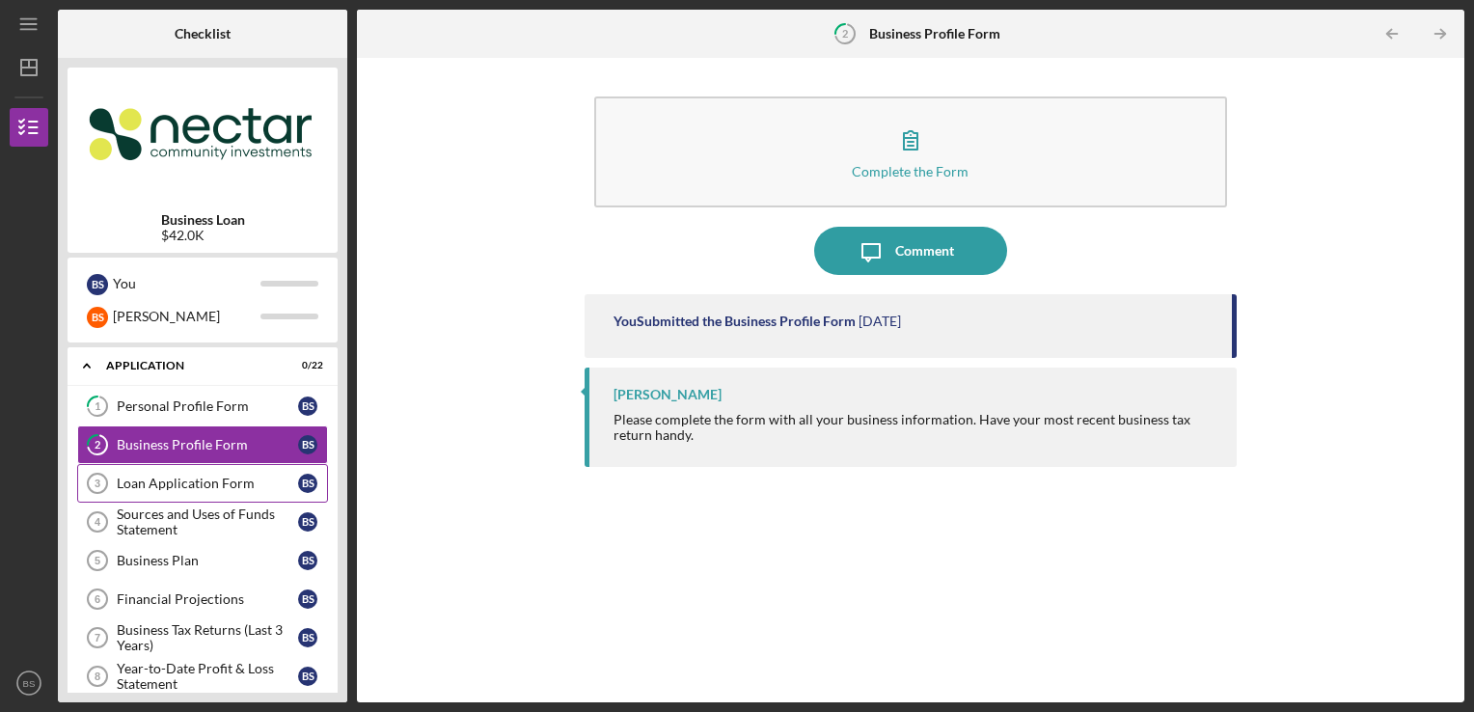
click at [216, 476] on div "Loan Application Form" at bounding box center [207, 483] width 181 height 15
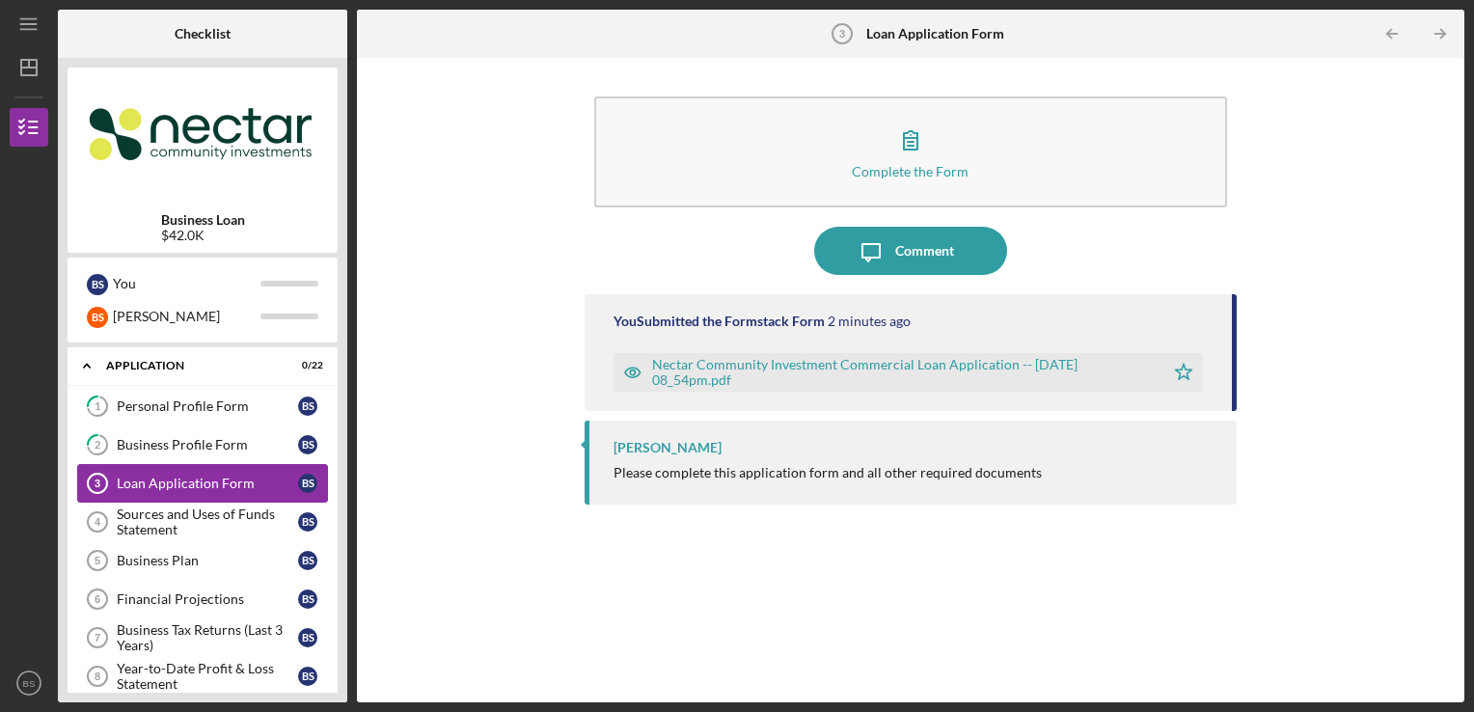
click at [261, 488] on div "Loan Application Form" at bounding box center [207, 483] width 181 height 15
click at [234, 533] on div "Sources and Uses of Funds Statement" at bounding box center [207, 522] width 181 height 31
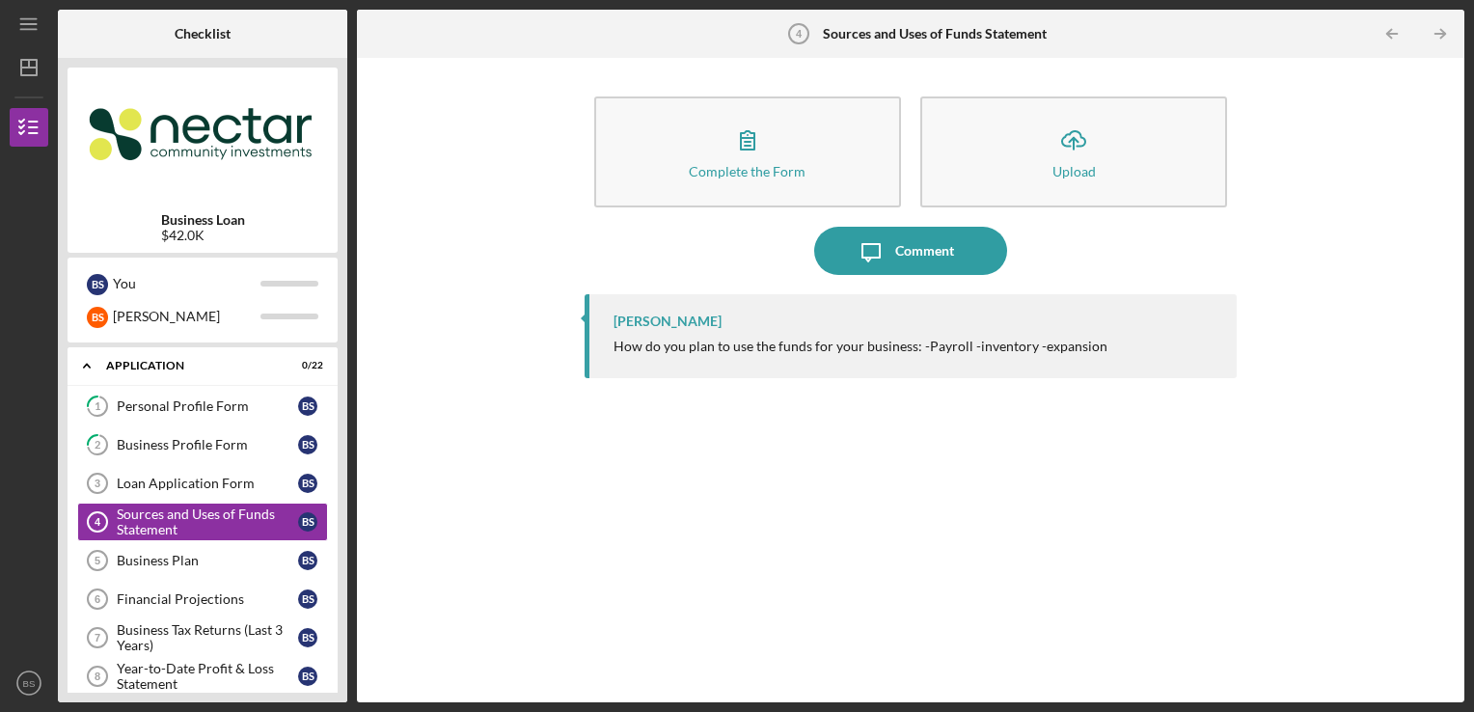
click at [534, 415] on div "Complete the Form Form Icon/Upload Upload Icon/Message Comment [PERSON_NAME] Ho…" at bounding box center [911, 380] width 1088 height 625
click at [867, 398] on div "[PERSON_NAME] How do you plan to use the funds for your business: -Payroll -inv…" at bounding box center [911, 483] width 653 height 379
drag, startPoint x: 867, startPoint y: 398, endPoint x: 992, endPoint y: 397, distance: 124.5
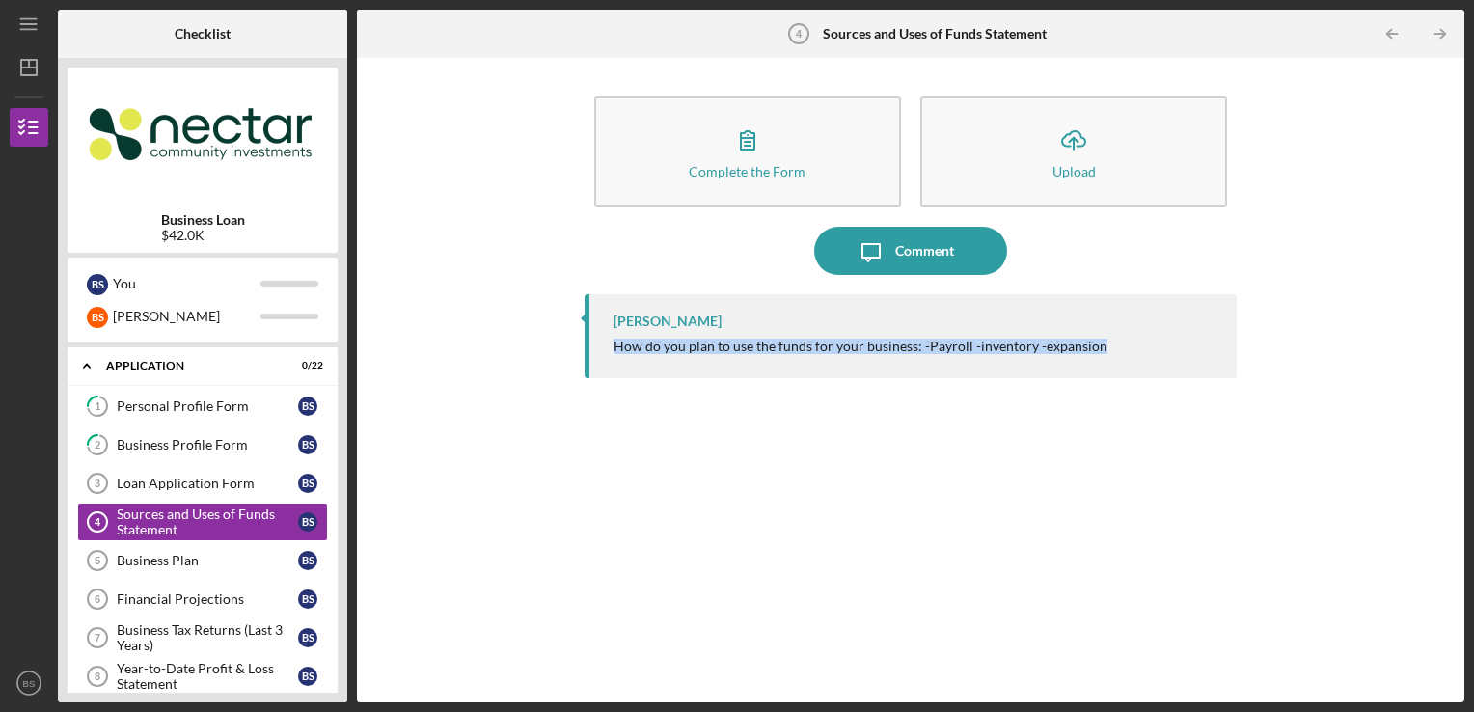
click at [992, 397] on div "[PERSON_NAME] How do you plan to use the funds for your business: -Payroll -inv…" at bounding box center [911, 483] width 653 height 379
click at [1061, 320] on div "[PERSON_NAME]" at bounding box center [916, 321] width 605 height 15
click at [706, 396] on div "[PERSON_NAME] How do you plan to use the funds for your business: -Payroll -inv…" at bounding box center [911, 483] width 653 height 379
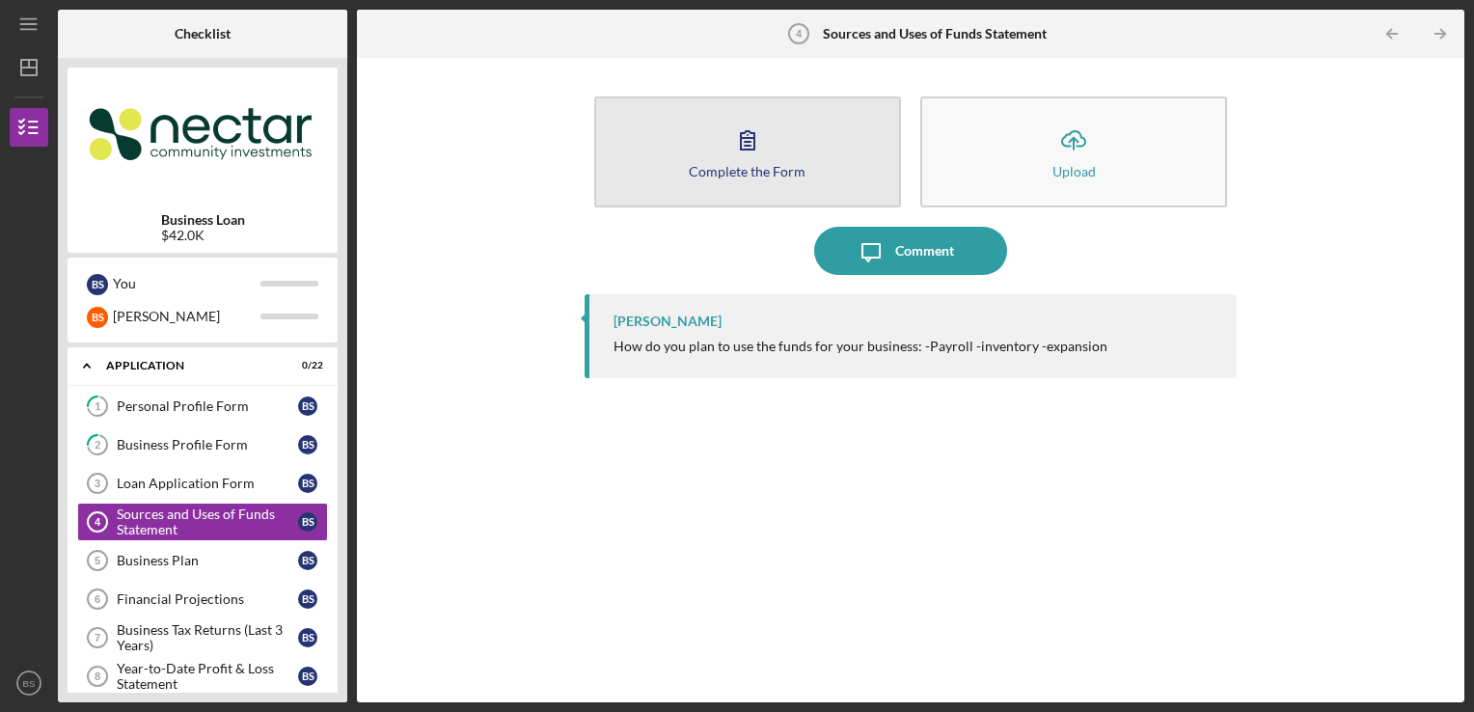
click at [752, 149] on icon "button" at bounding box center [748, 140] width 48 height 48
